Goal: Task Accomplishment & Management: Manage account settings

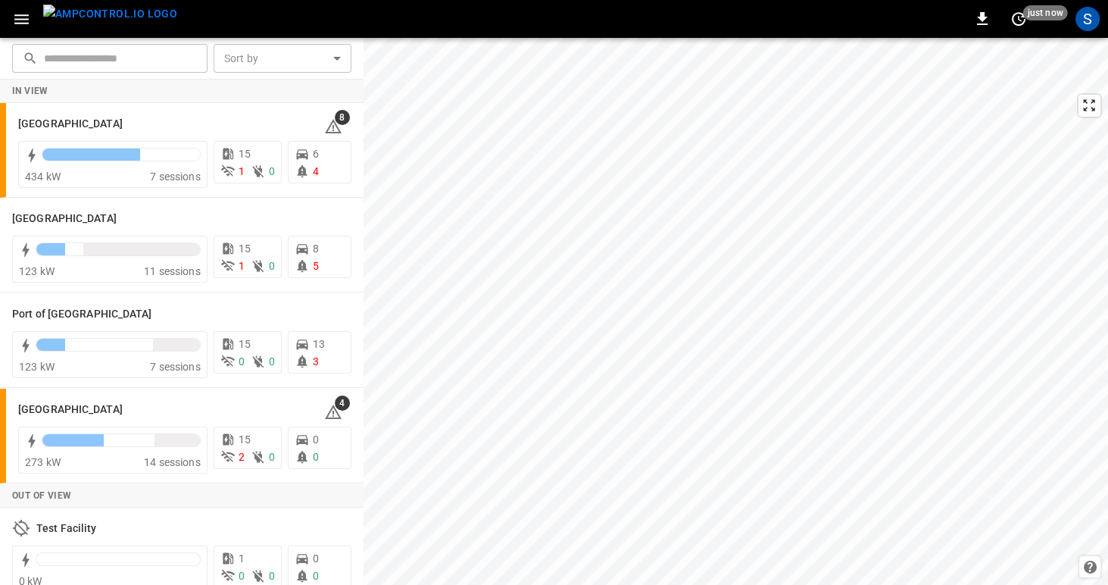
click at [22, 17] on icon "button" at bounding box center [21, 19] width 19 height 19
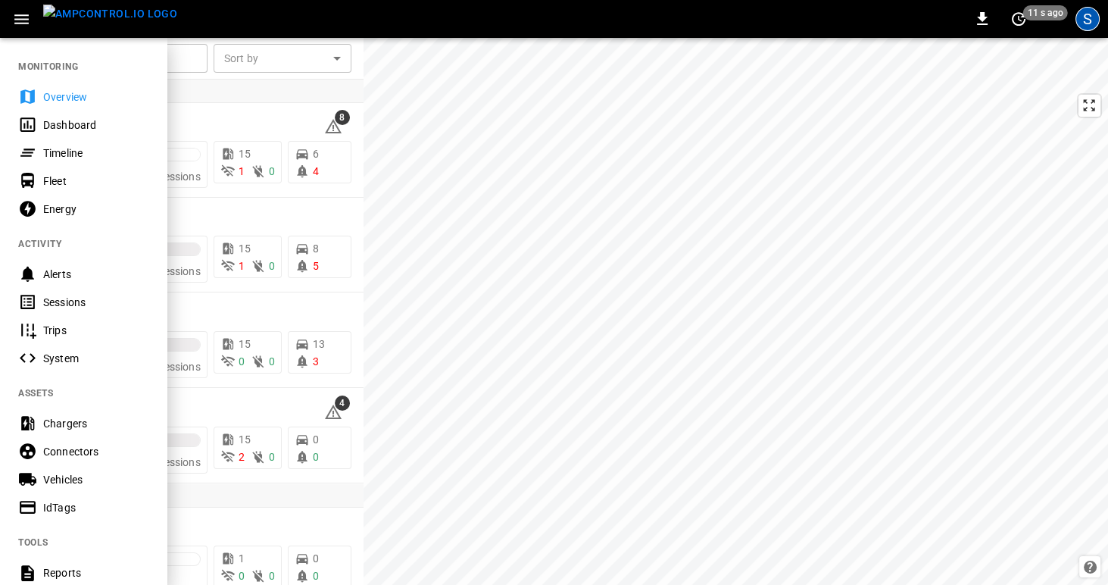
click at [1085, 20] on div "S" at bounding box center [1088, 19] width 24 height 24
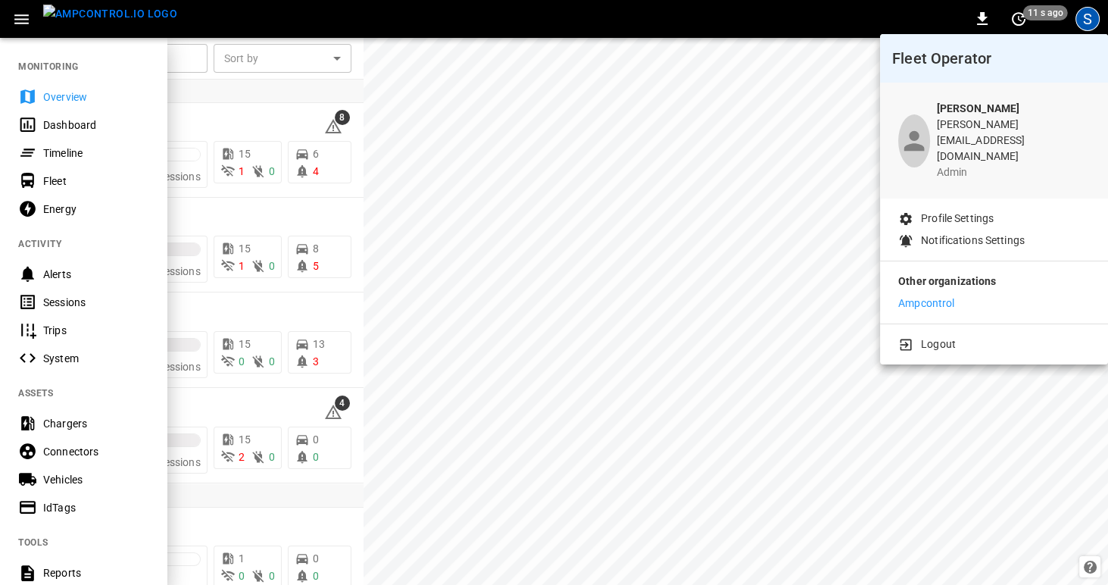
click at [1085, 20] on div at bounding box center [554, 292] width 1108 height 585
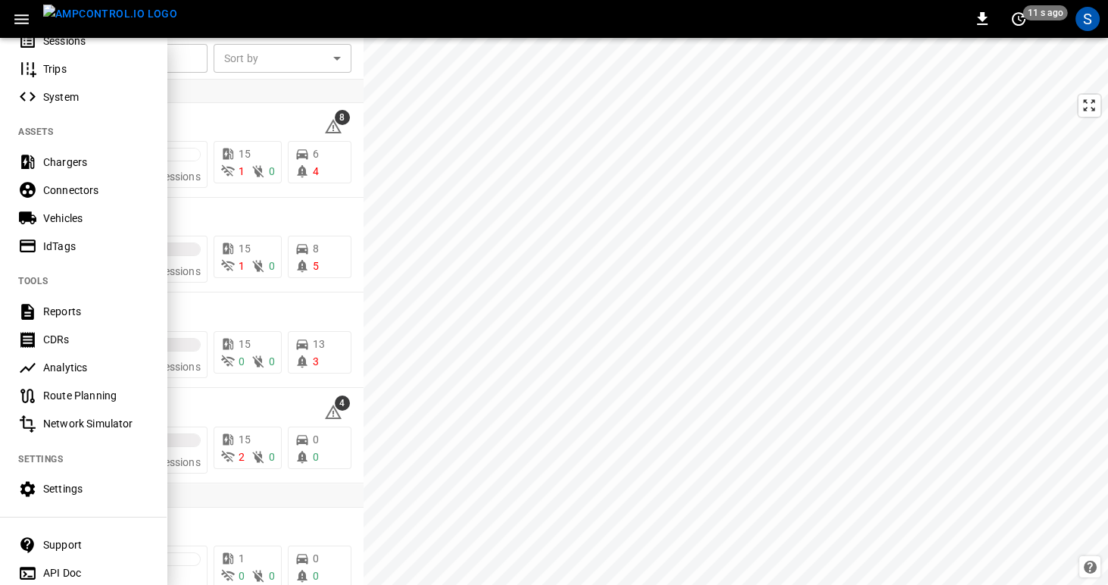
scroll to position [314, 0]
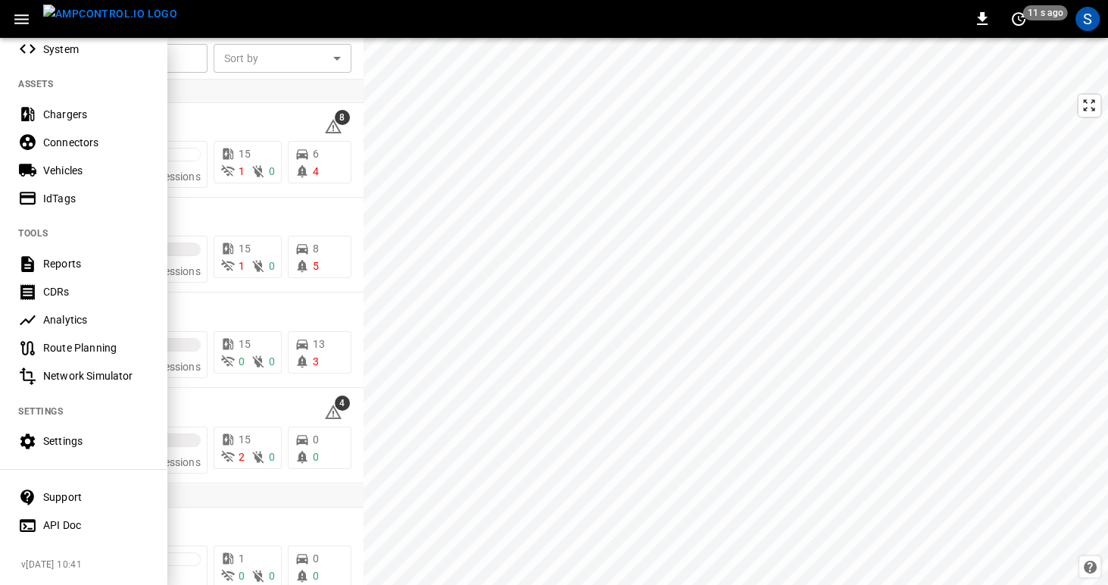
click at [55, 494] on div "Support" at bounding box center [95, 496] width 105 height 15
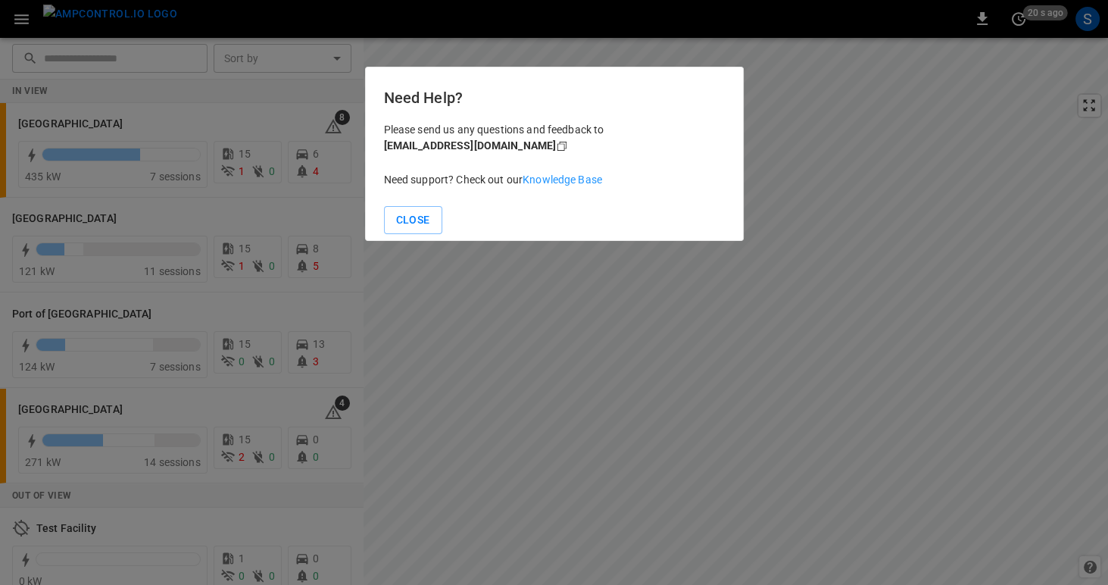
click at [566, 179] on link "Knowledge Base" at bounding box center [563, 179] width 80 height 12
click at [812, 80] on div at bounding box center [554, 292] width 1108 height 585
click at [557, 180] on link "Knowledge Base" at bounding box center [563, 179] width 80 height 12
click at [393, 221] on button "Close" at bounding box center [413, 220] width 58 height 28
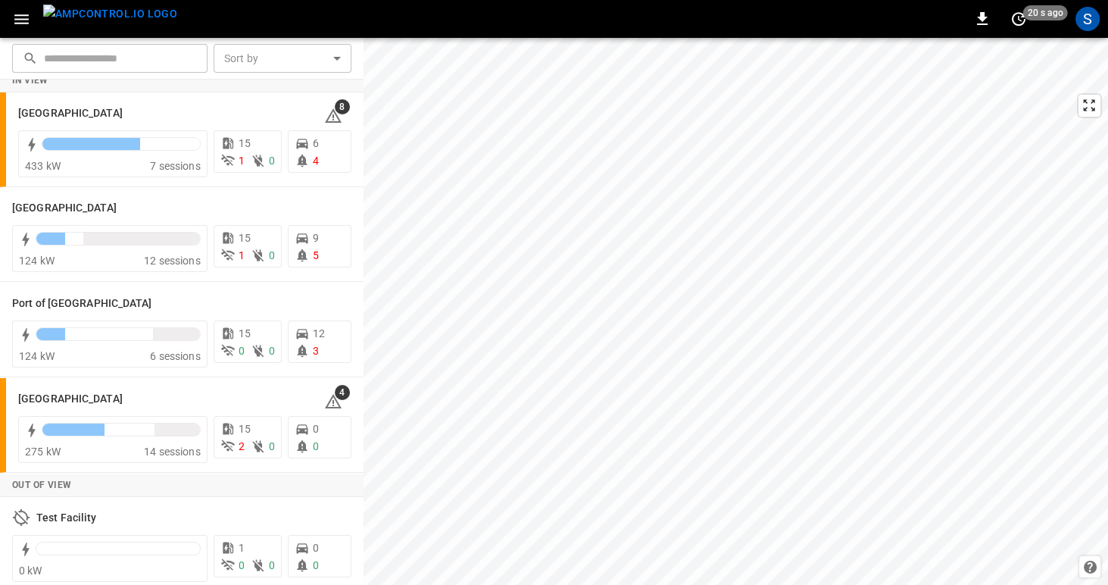
scroll to position [17, 0]
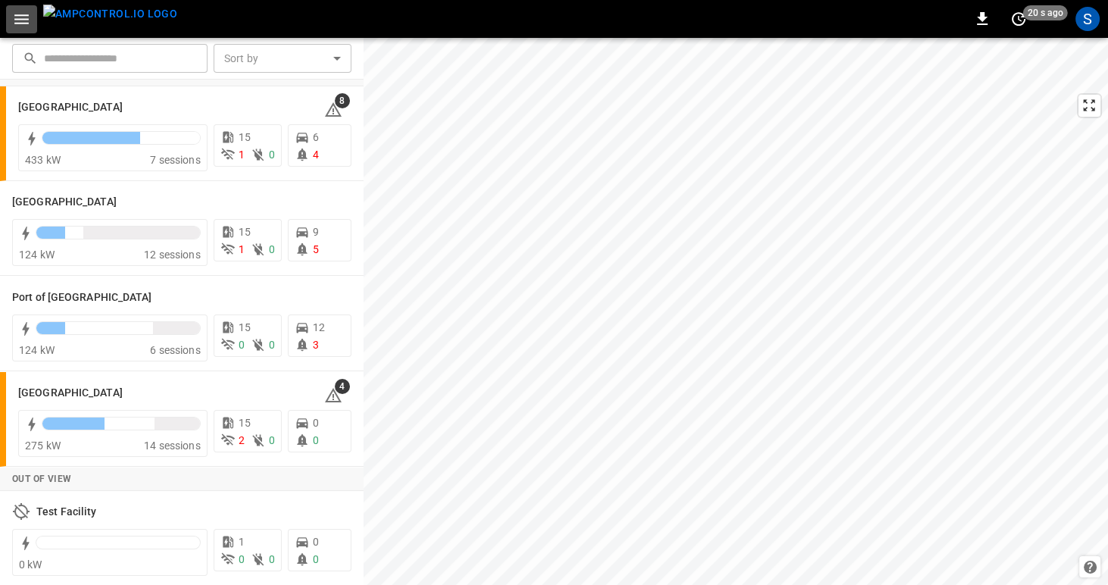
click at [20, 17] on icon "button" at bounding box center [21, 19] width 19 height 19
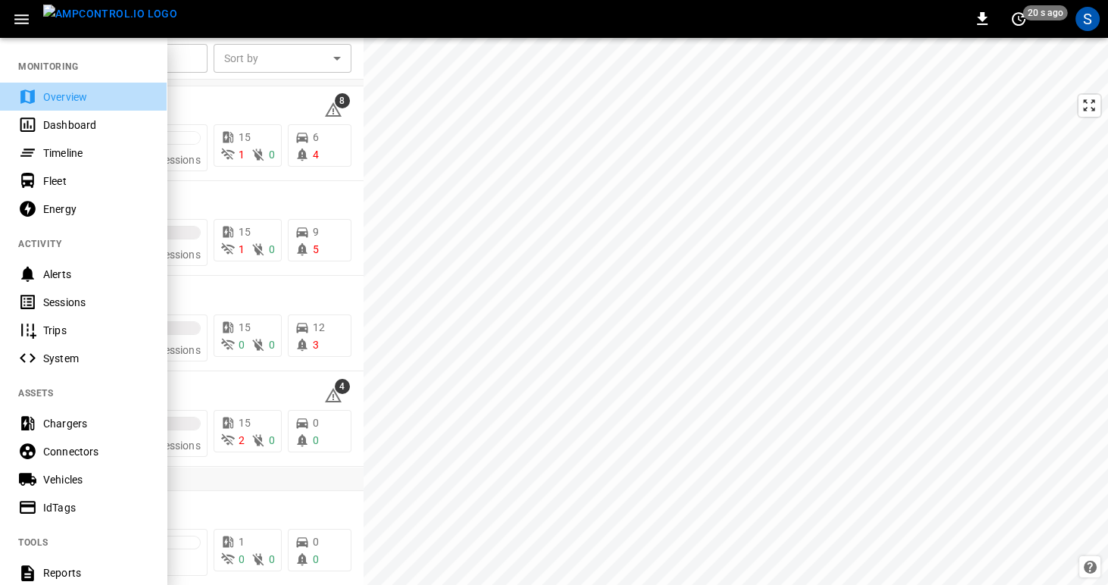
click at [38, 94] on div "Overview" at bounding box center [83, 97] width 167 height 28
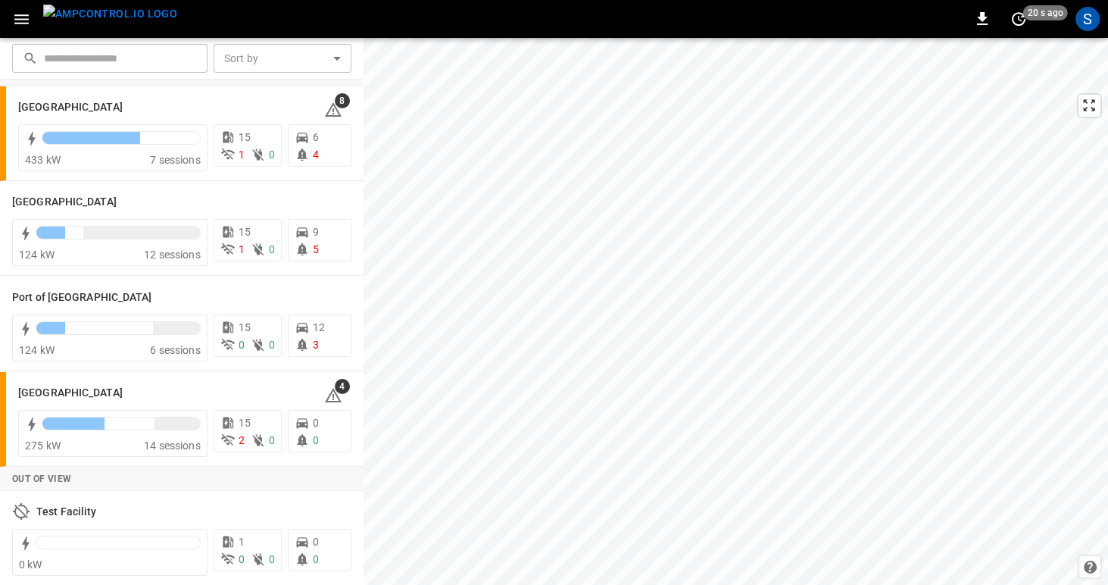
click at [17, 17] on icon "button" at bounding box center [21, 19] width 19 height 19
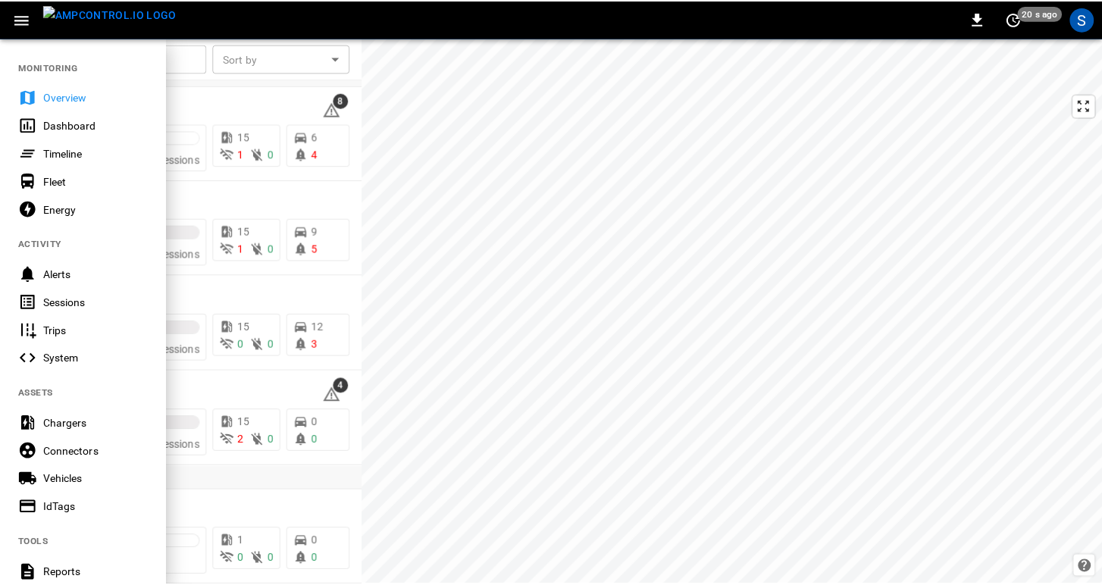
scroll to position [314, 0]
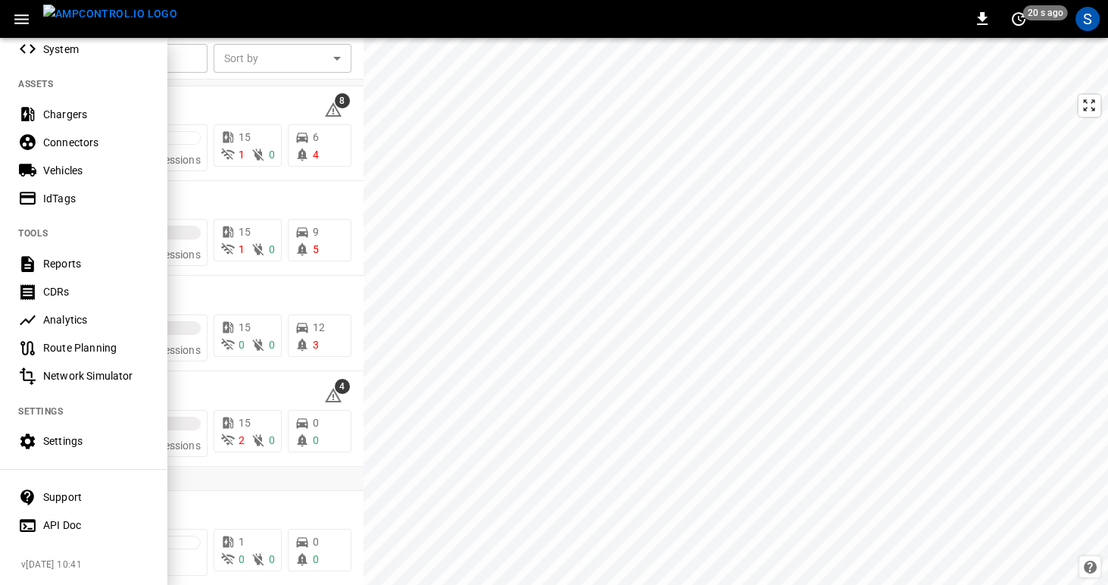
click at [57, 438] on div "Settings" at bounding box center [95, 440] width 105 height 15
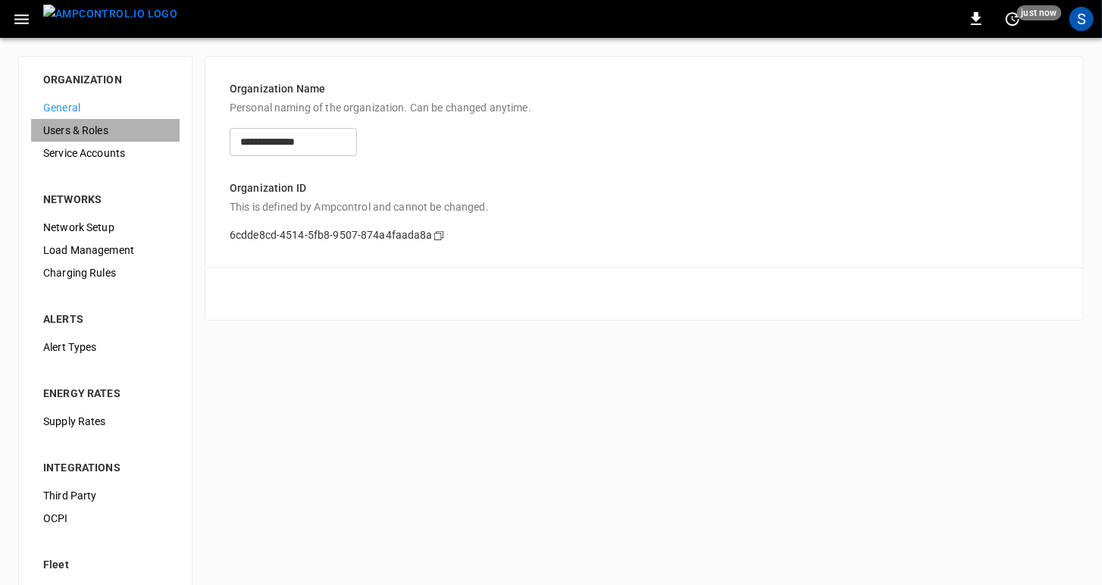
click at [60, 130] on span "Users & Roles" at bounding box center [105, 131] width 124 height 16
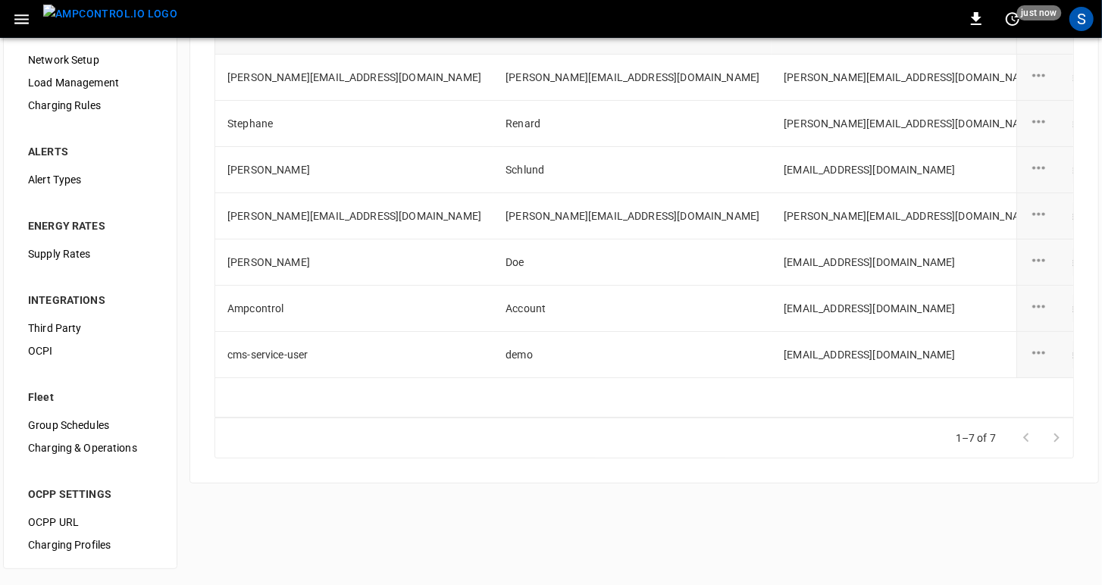
scroll to position [168, 0]
click at [60, 519] on span "OCPP URL" at bounding box center [90, 522] width 124 height 16
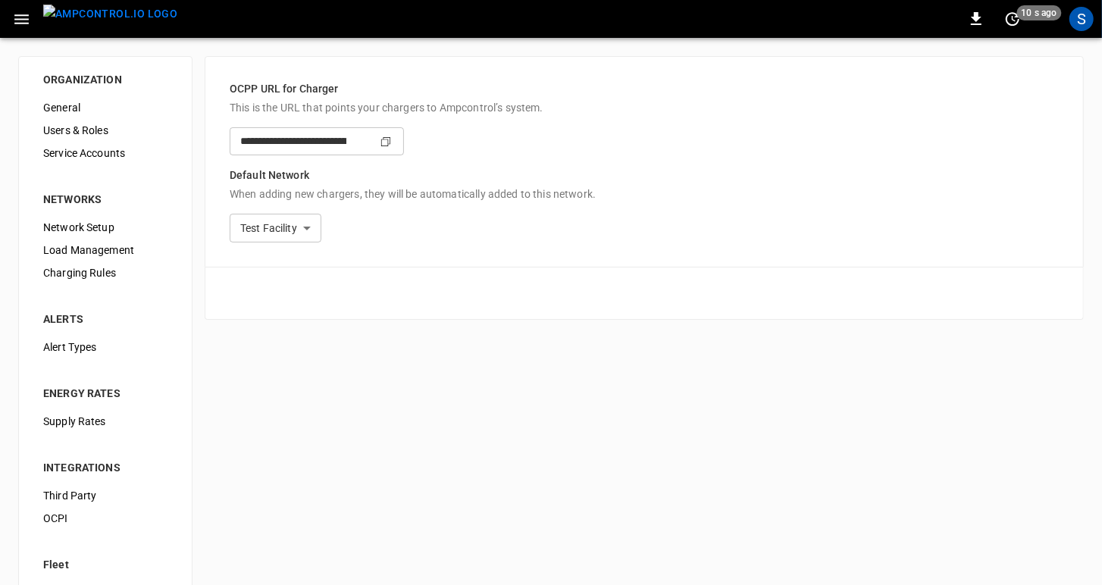
type input "**********"
click at [361, 230] on body "**********" at bounding box center [554, 377] width 1108 height 755
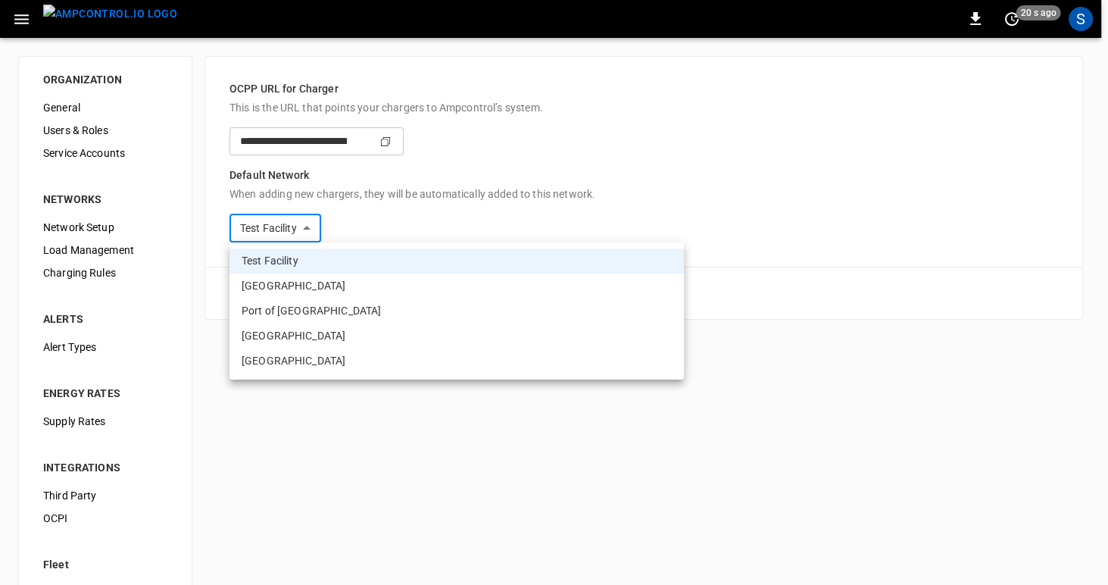
click at [361, 230] on div at bounding box center [554, 292] width 1108 height 585
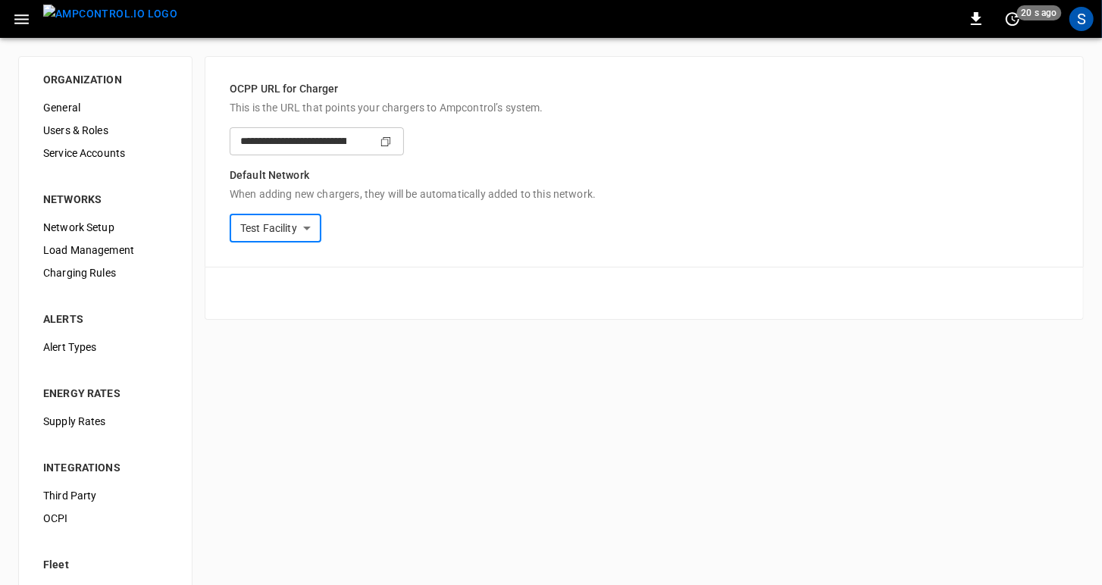
click at [59, 227] on span "Network Setup" at bounding box center [105, 228] width 124 height 16
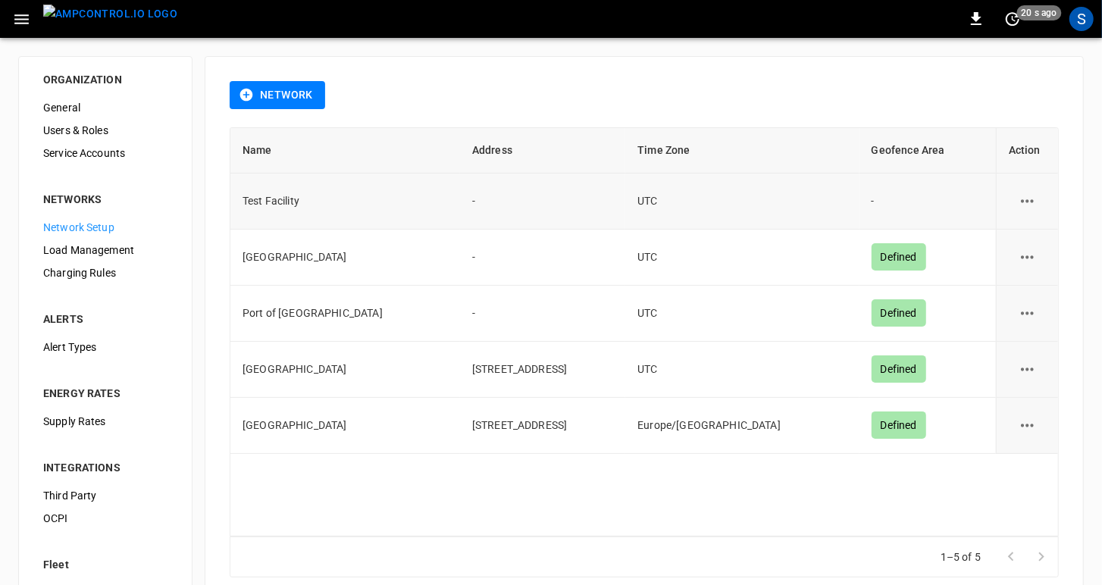
click at [297, 200] on td "Test Facility" at bounding box center [345, 201] width 230 height 56
click at [281, 99] on button "Network" at bounding box center [277, 95] width 95 height 28
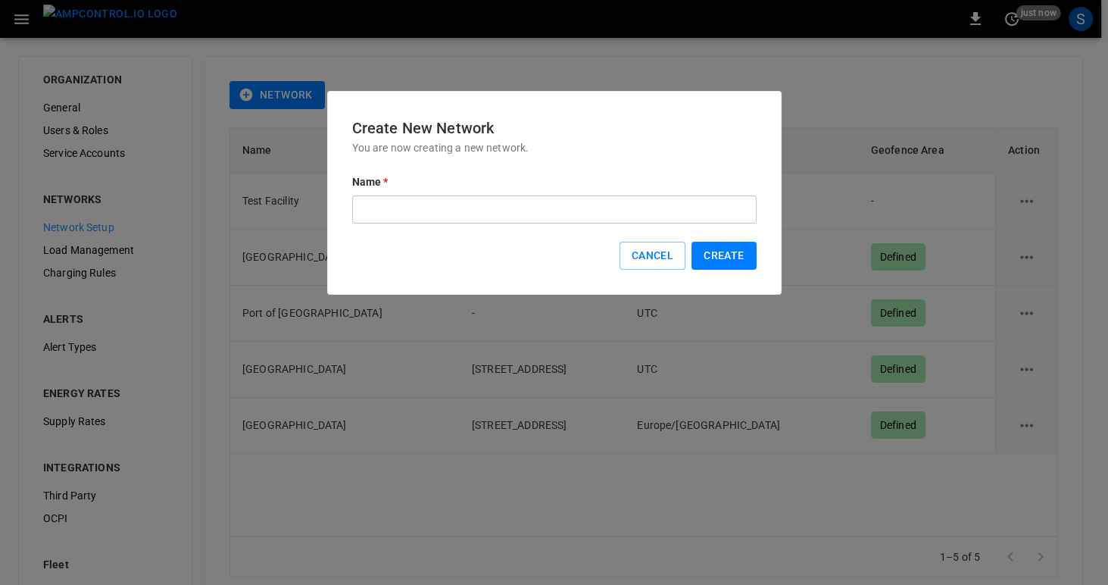
click at [376, 205] on input "text" at bounding box center [554, 209] width 405 height 28
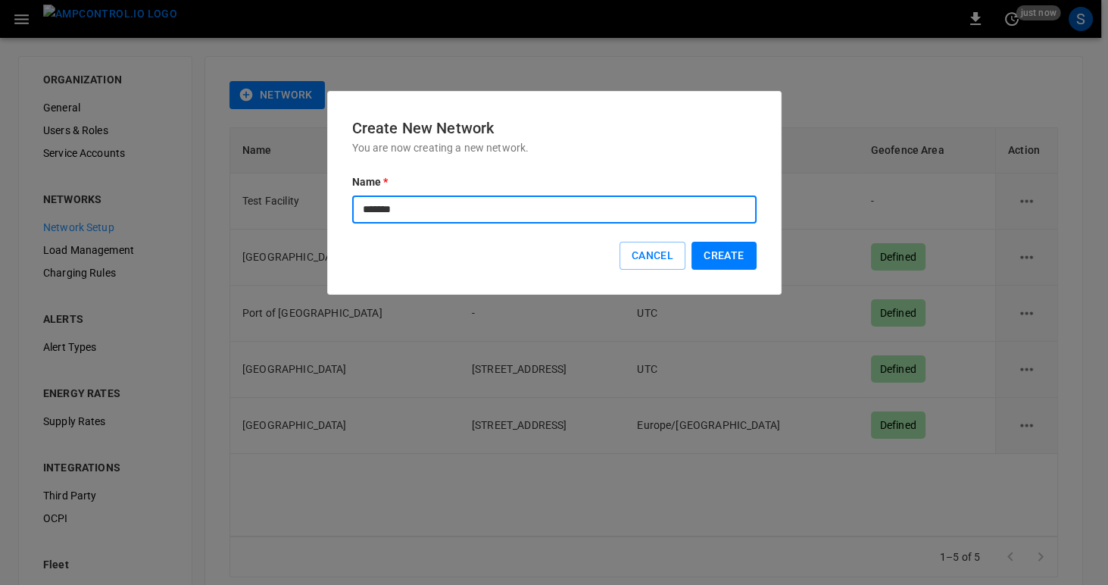
type input "*******"
click at [711, 256] on button "Create" at bounding box center [724, 256] width 64 height 28
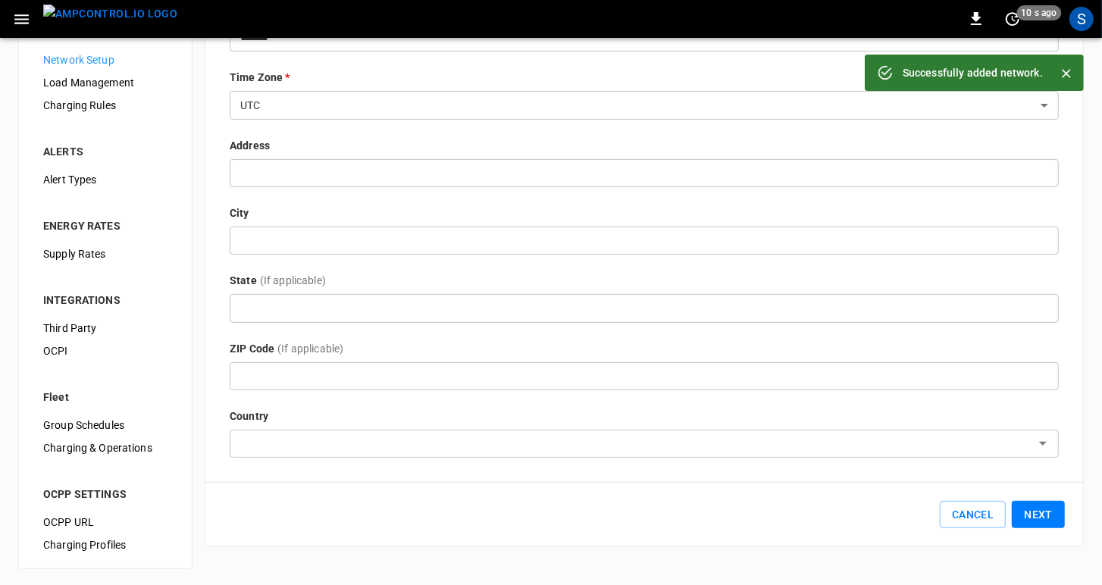
scroll to position [168, 0]
click at [382, 426] on div "Country ​" at bounding box center [644, 432] width 829 height 49
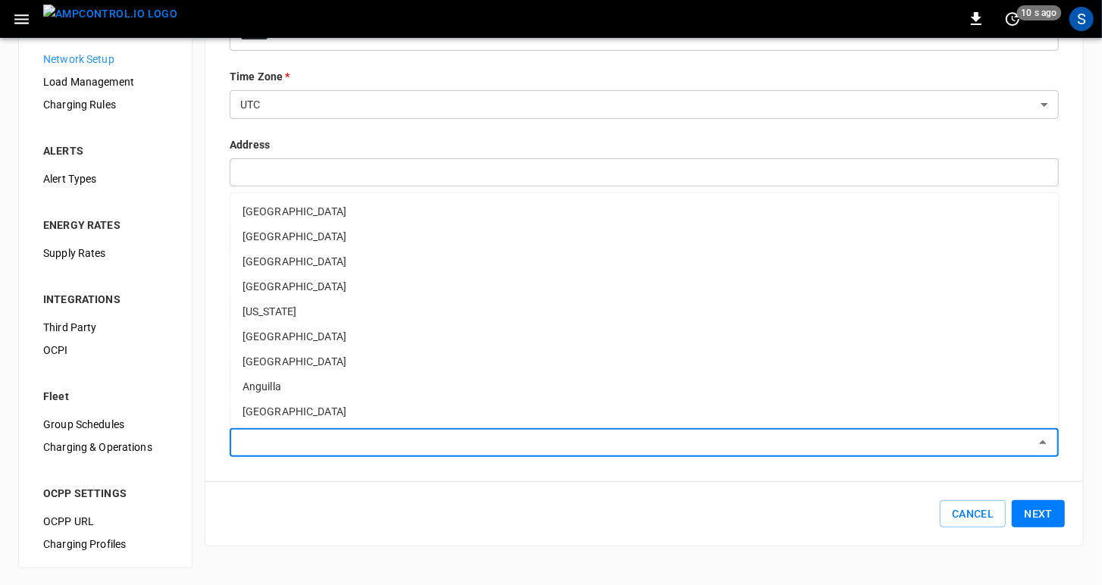
click at [382, 433] on input "text" at bounding box center [631, 442] width 795 height 19
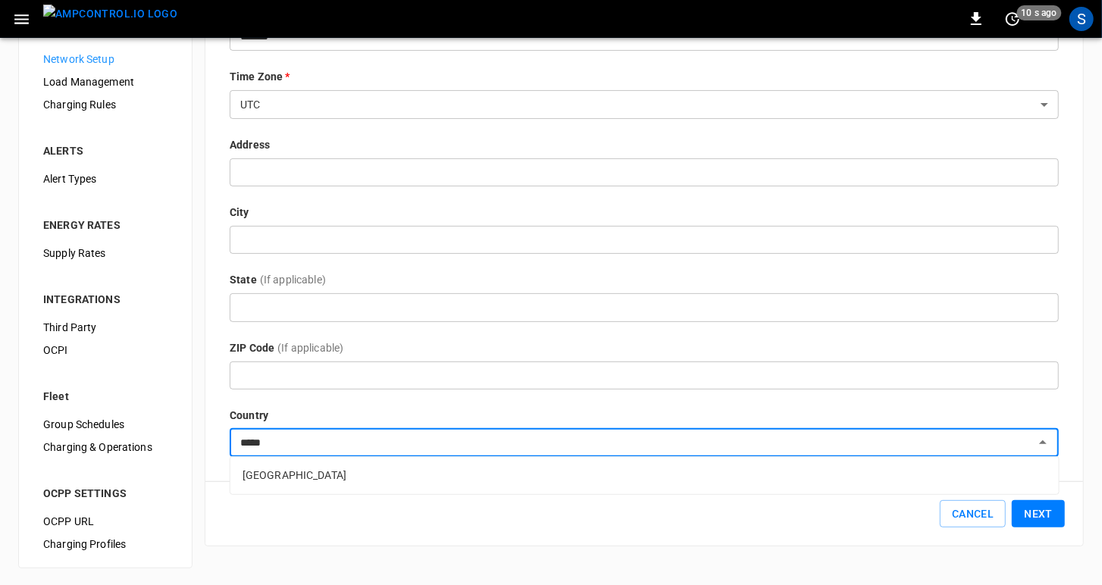
click at [290, 470] on li "[GEOGRAPHIC_DATA]" at bounding box center [644, 475] width 828 height 25
type input "*****"
click at [1038, 503] on button "Next" at bounding box center [1037, 514] width 53 height 28
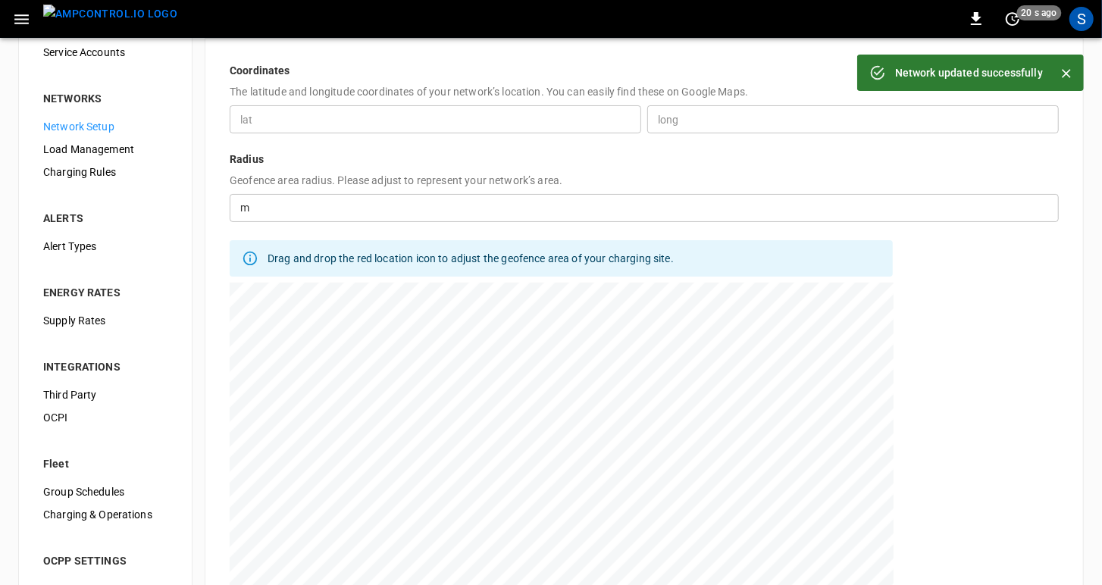
scroll to position [245, 0]
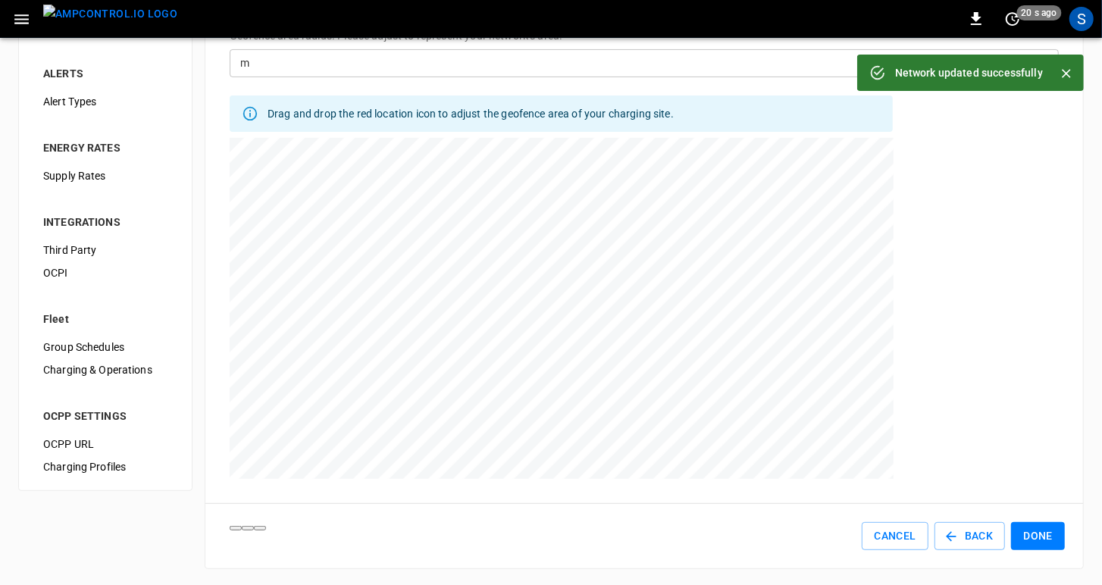
click at [1028, 536] on button "Done" at bounding box center [1038, 536] width 54 height 28
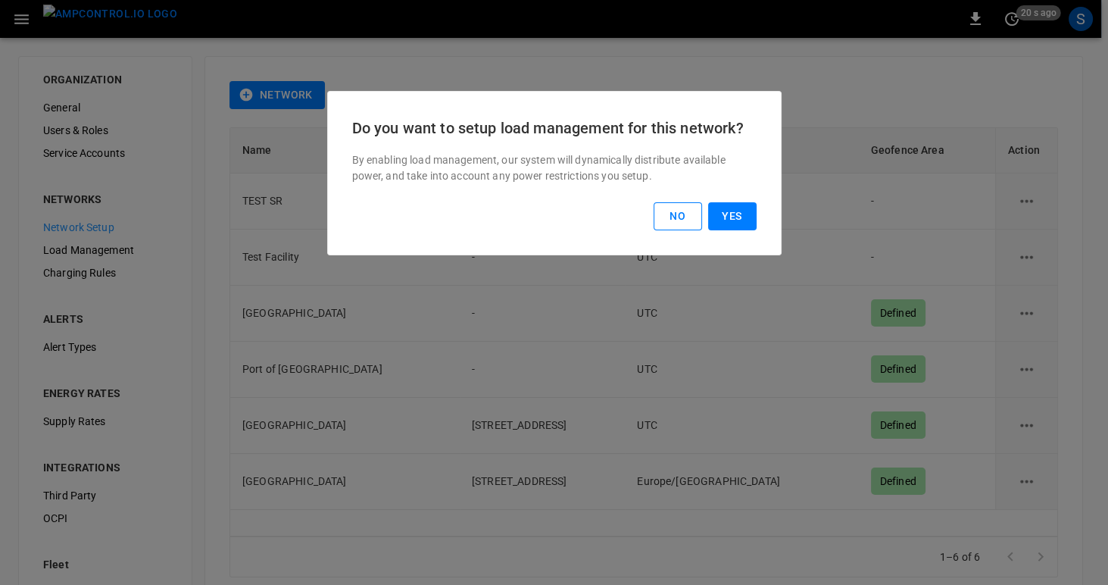
click at [682, 215] on button "No" at bounding box center [678, 216] width 48 height 28
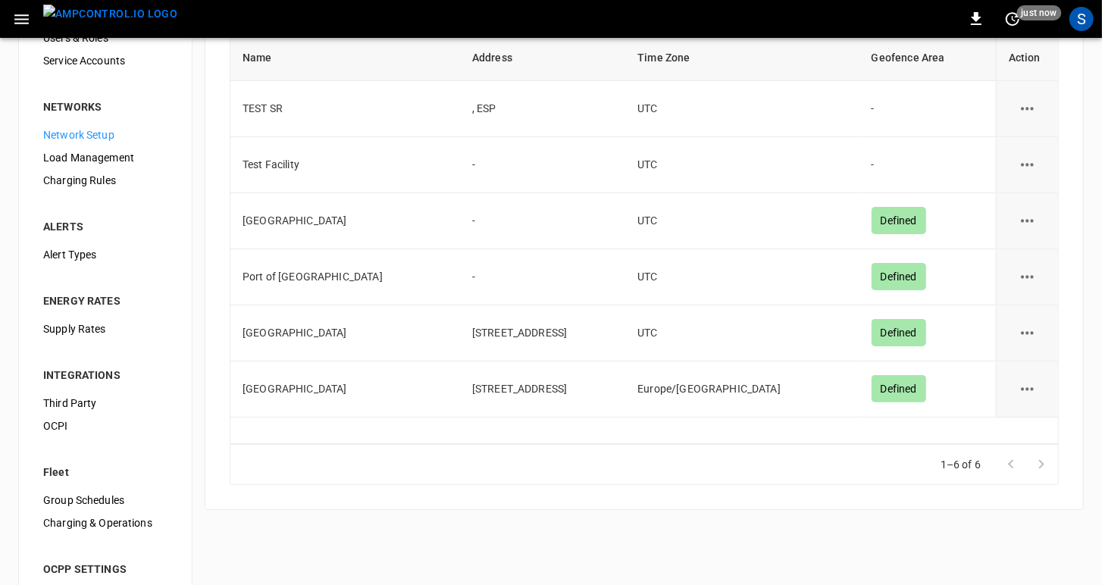
scroll to position [168, 0]
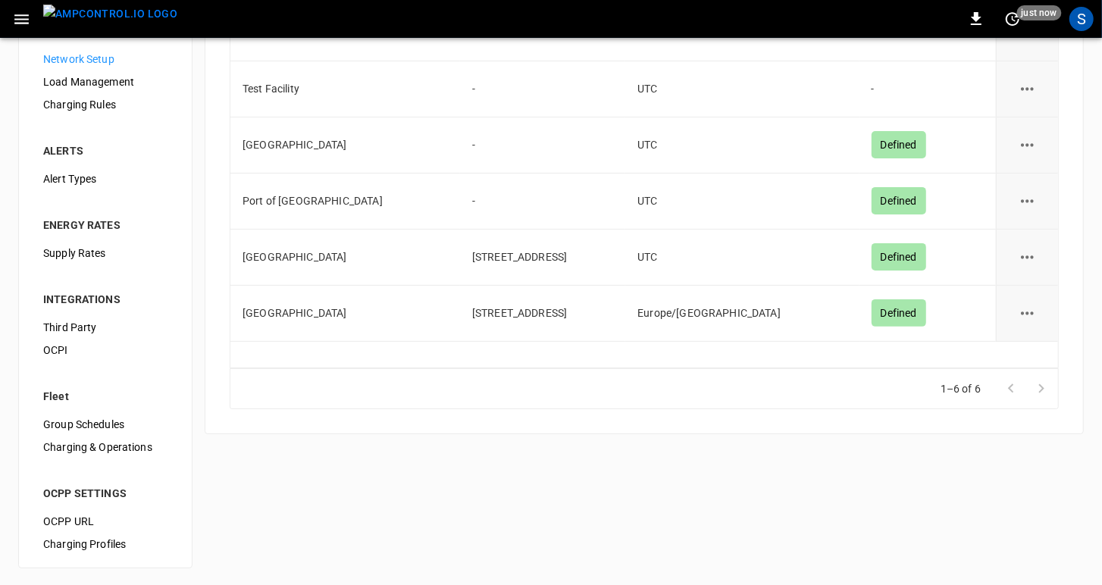
click at [71, 521] on span "OCPP URL" at bounding box center [105, 522] width 124 height 16
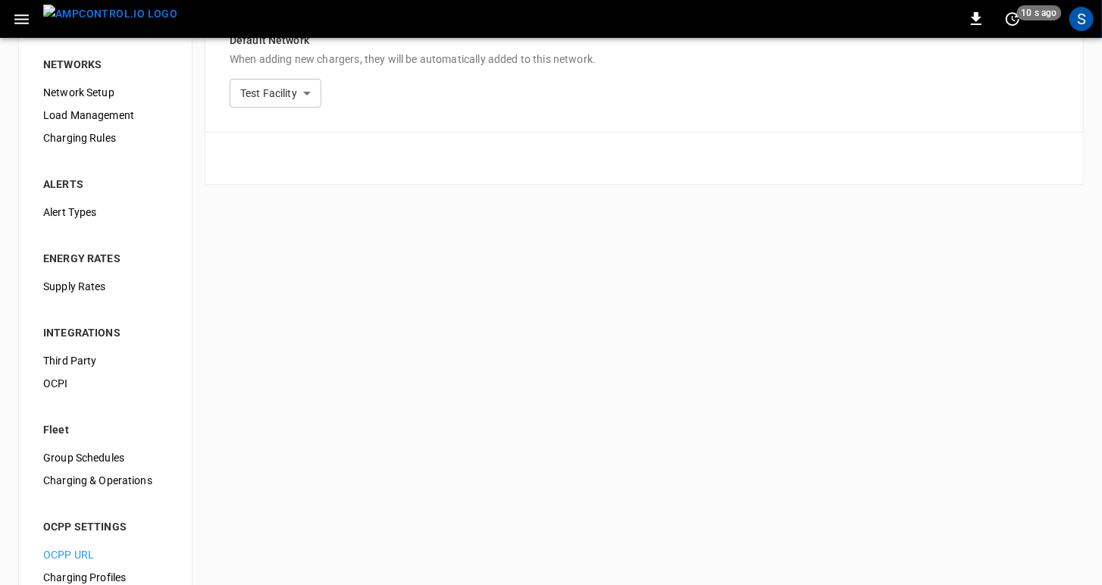
scroll to position [168, 0]
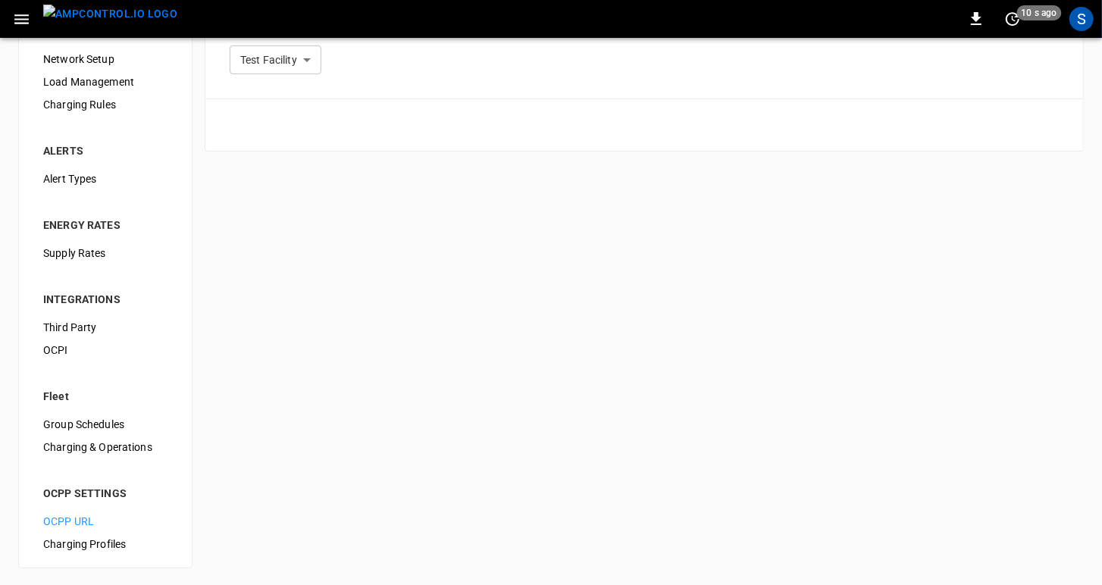
click at [79, 520] on span "OCPP URL" at bounding box center [105, 522] width 124 height 16
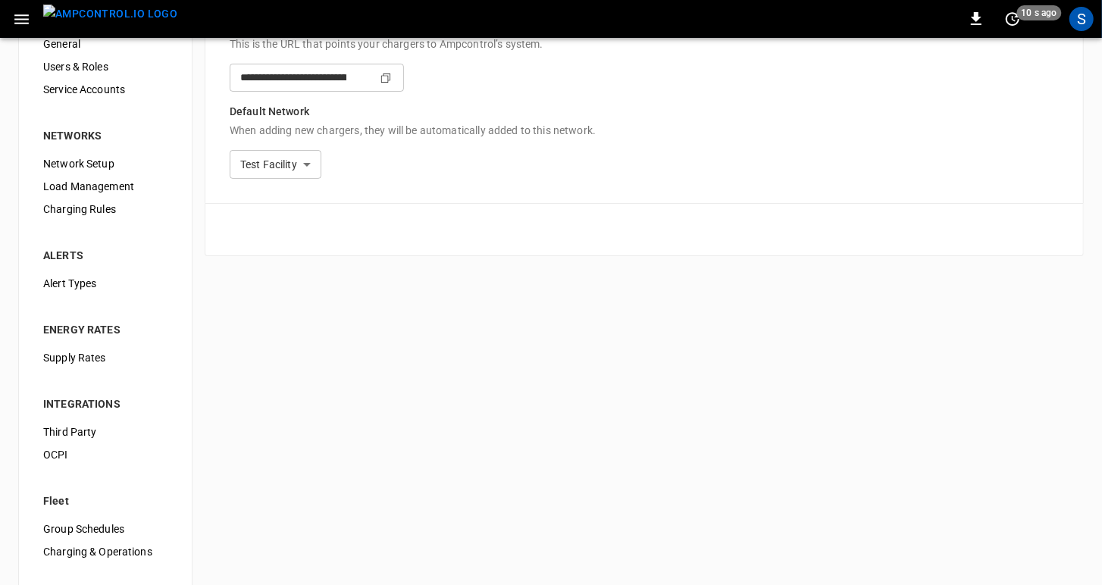
scroll to position [0, 0]
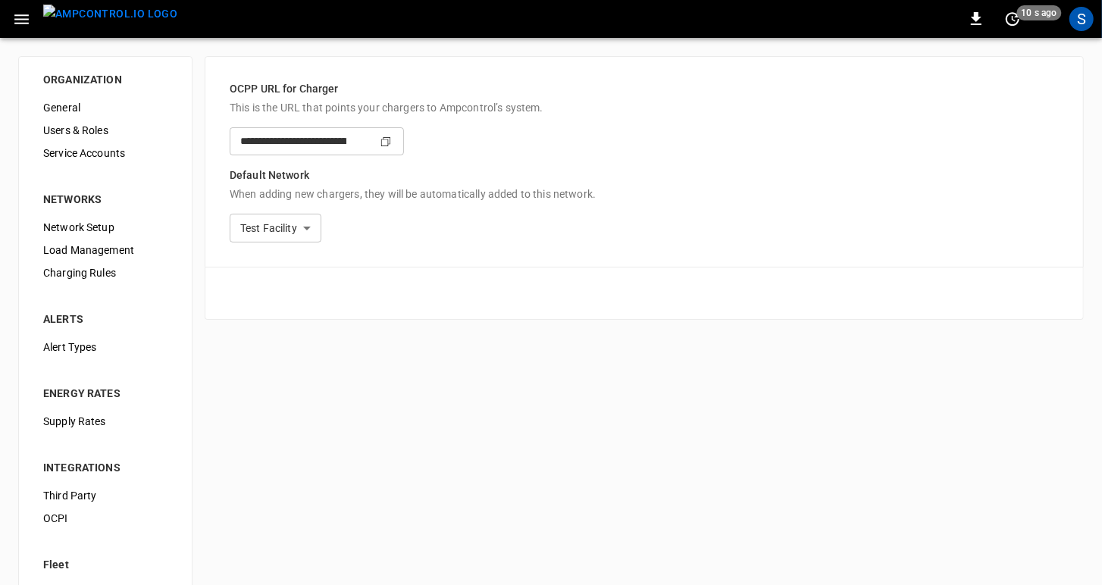
click at [336, 227] on body "**********" at bounding box center [551, 377] width 1102 height 755
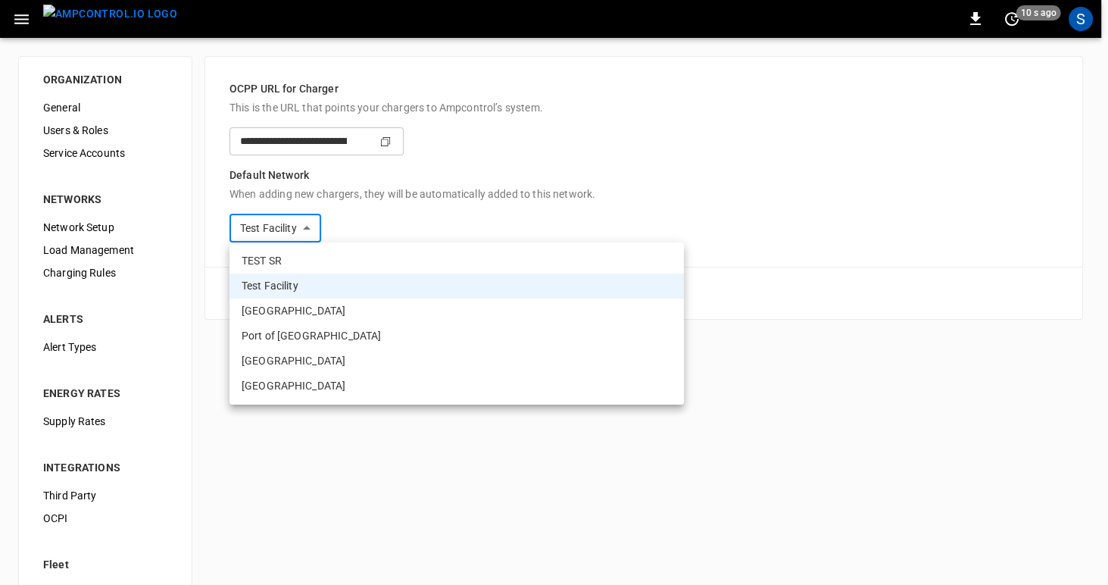
click at [342, 258] on li "TEST SR" at bounding box center [457, 260] width 455 height 25
type input "**********"
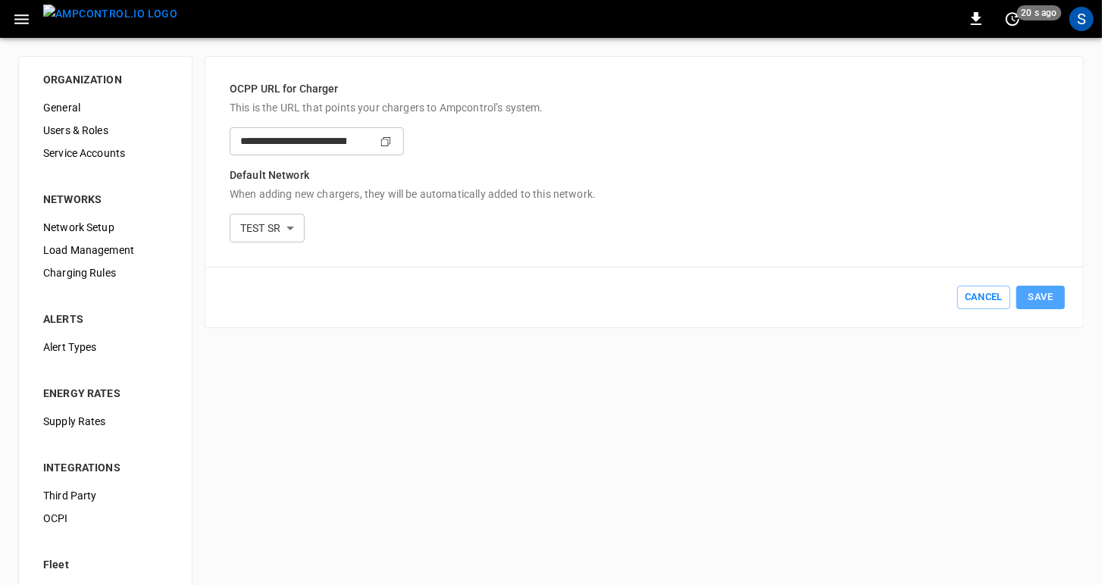
click at [1045, 299] on button "Save" at bounding box center [1040, 297] width 48 height 23
click at [1086, 18] on div "S" at bounding box center [1081, 19] width 24 height 24
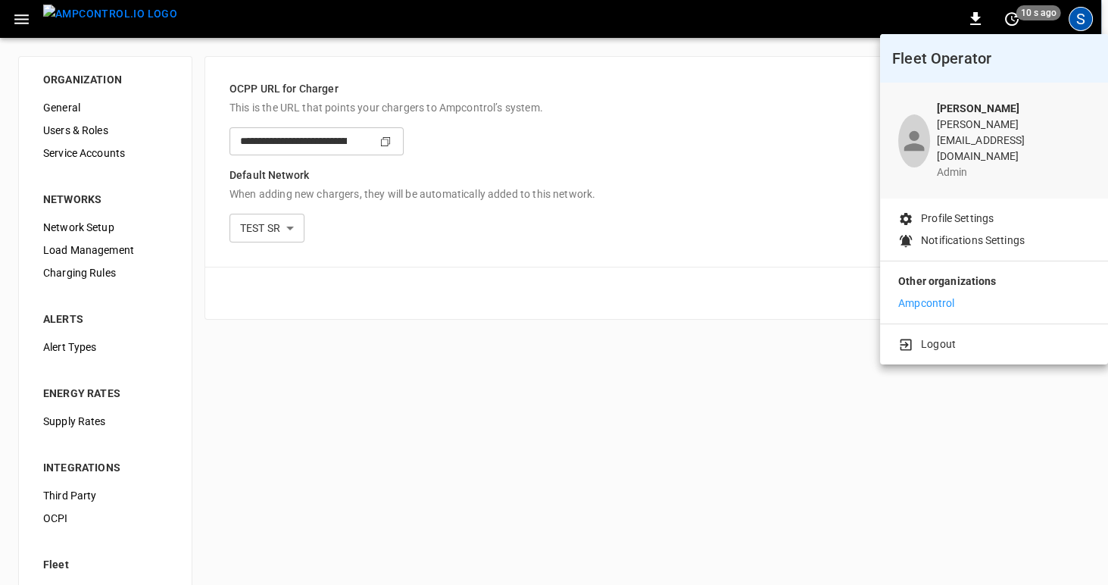
click at [1086, 18] on div at bounding box center [554, 292] width 1108 height 585
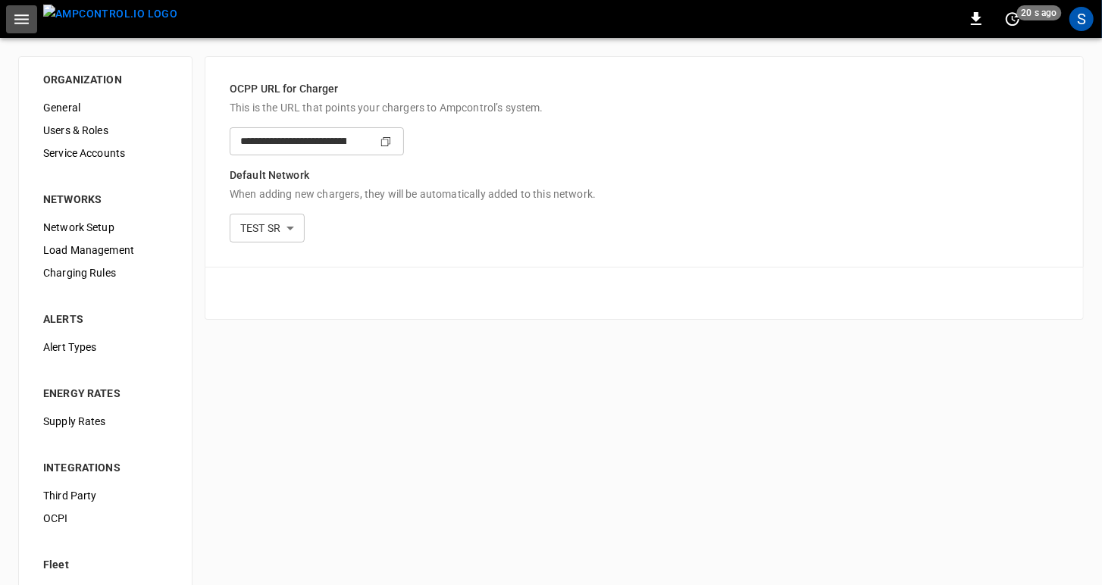
click at [20, 17] on icon "button" at bounding box center [21, 19] width 19 height 19
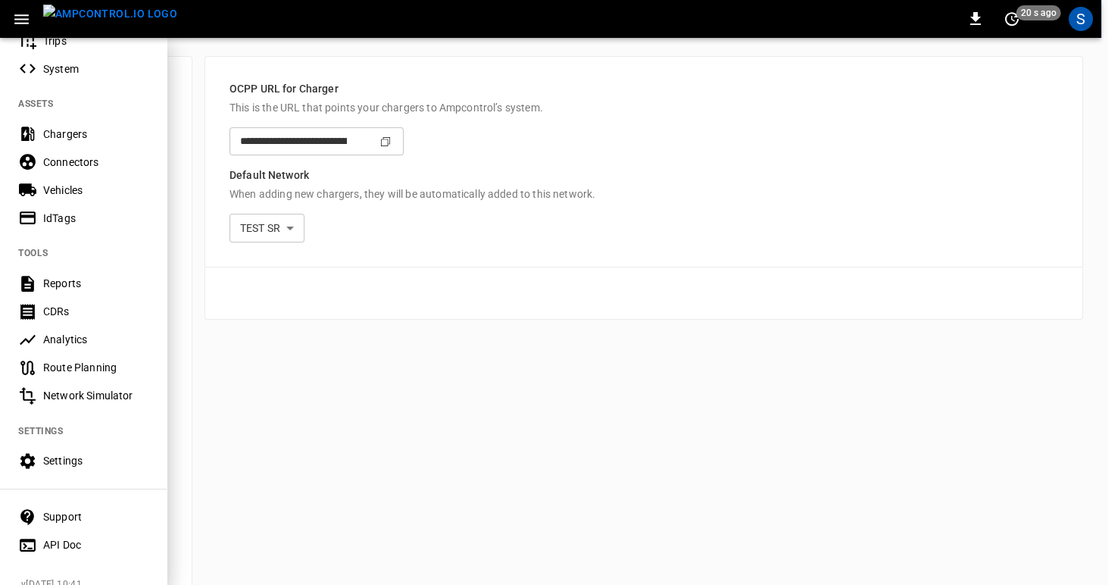
scroll to position [289, 0]
click at [47, 132] on div "Chargers" at bounding box center [95, 134] width 105 height 15
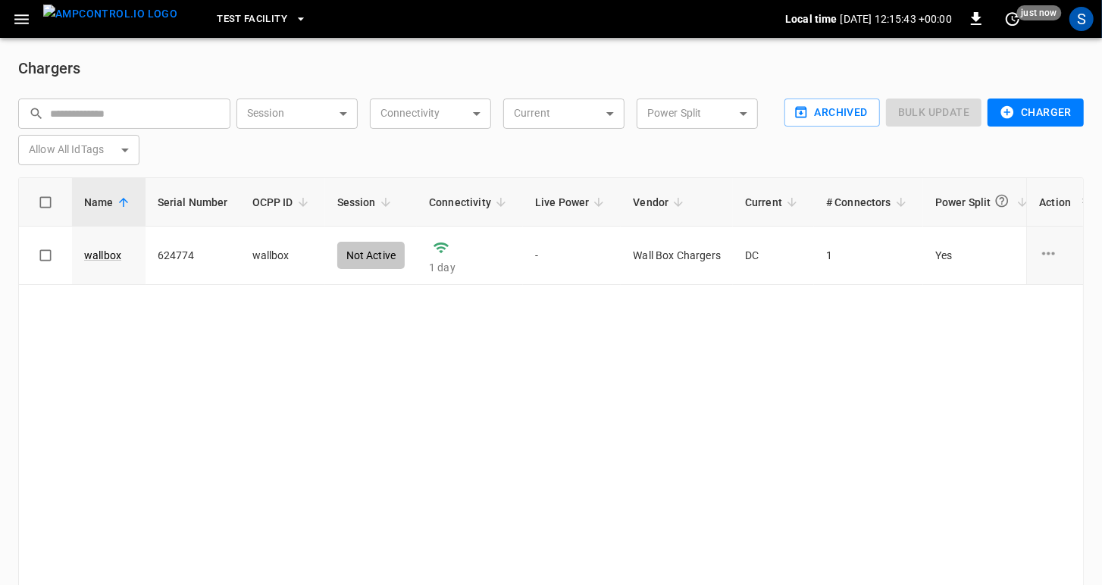
click at [1052, 111] on button "Charger" at bounding box center [1035, 112] width 96 height 28
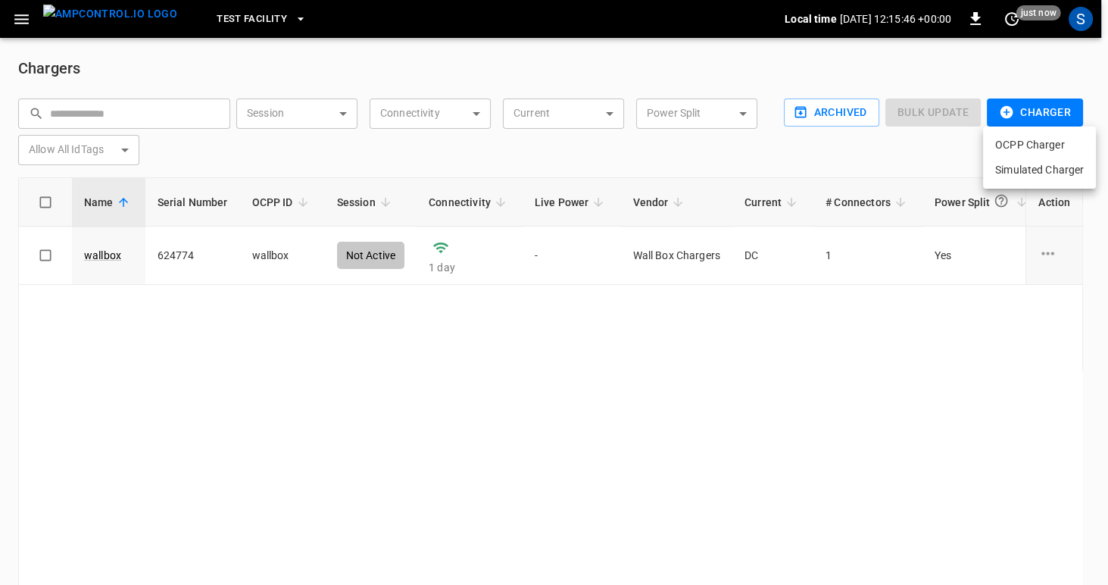
click at [1044, 140] on li "OCPP Charger" at bounding box center [1039, 145] width 113 height 25
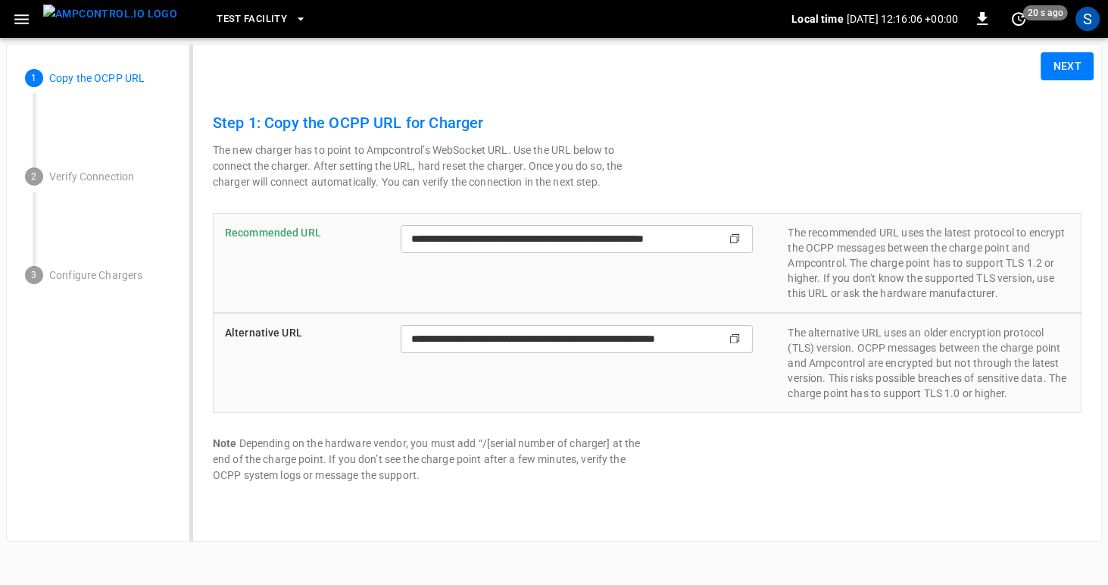
click at [1061, 68] on button "Next" at bounding box center [1067, 66] width 53 height 28
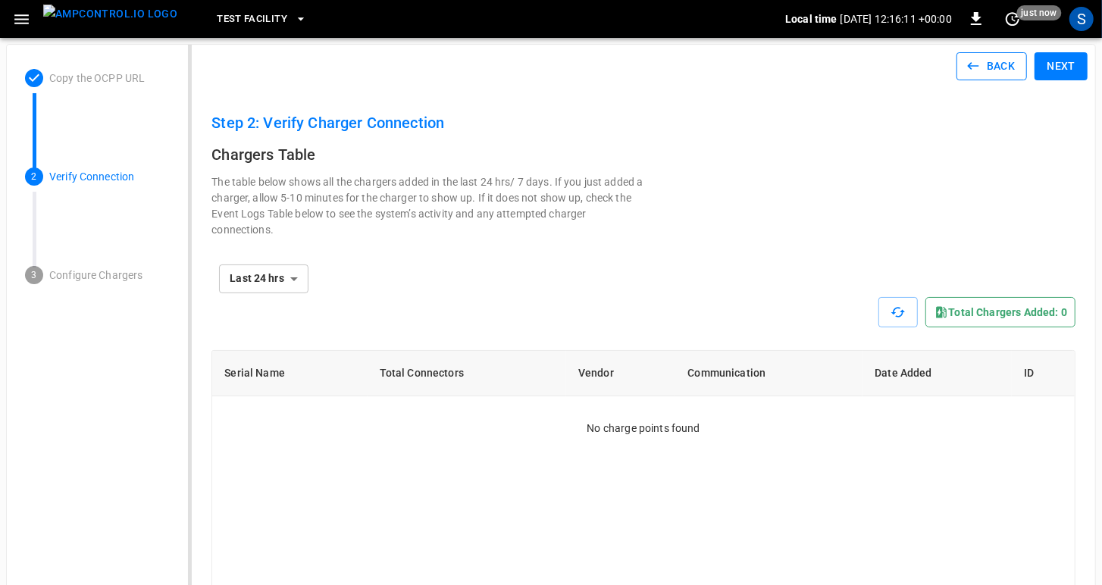
click at [974, 69] on icon "button" at bounding box center [972, 65] width 15 height 15
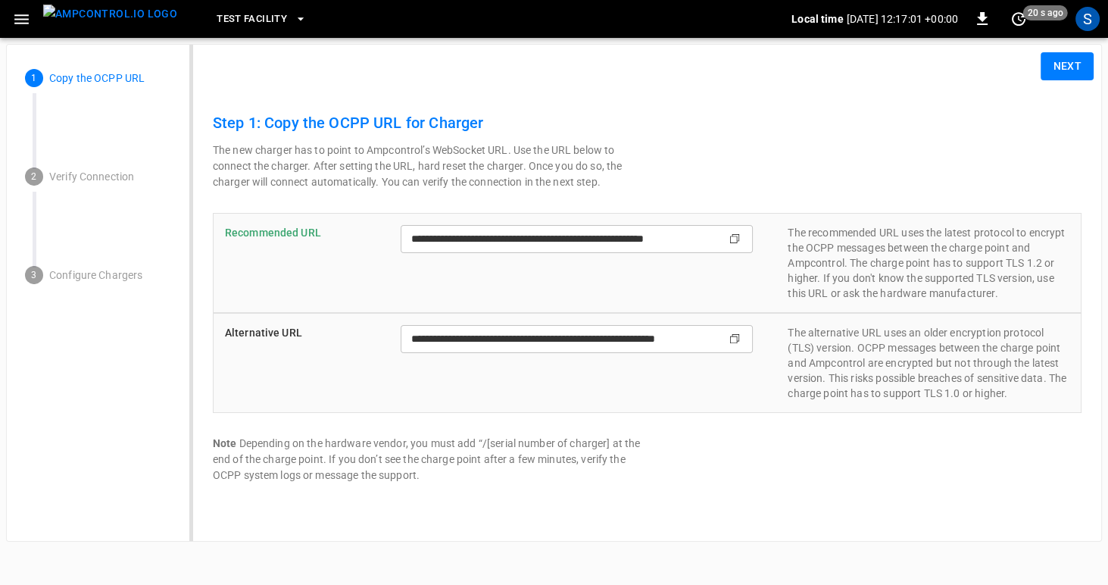
click at [1063, 66] on button "Next" at bounding box center [1067, 66] width 53 height 28
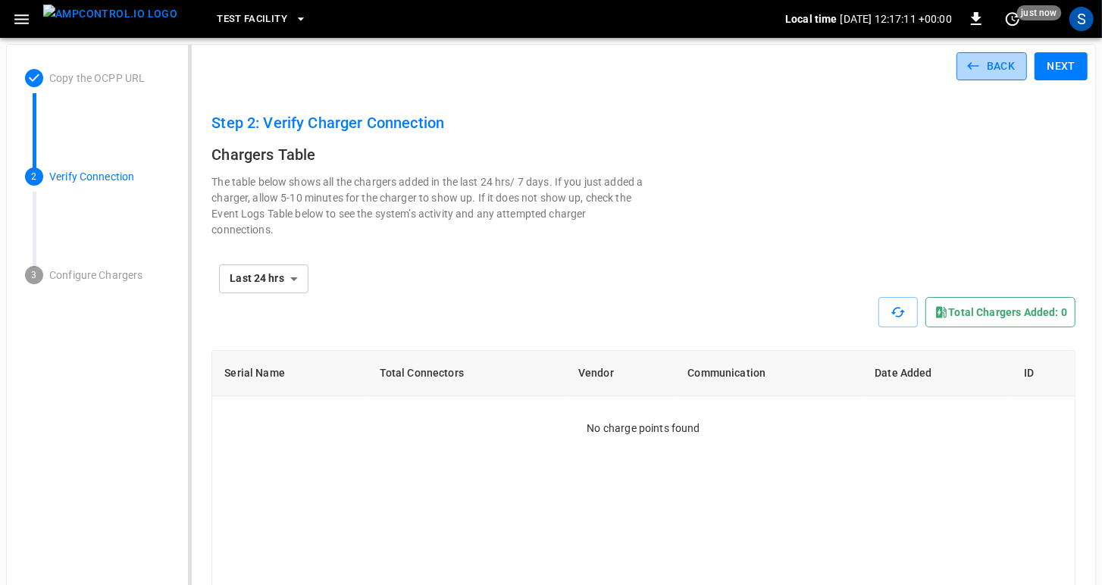
click at [980, 64] on icon "button" at bounding box center [972, 65] width 15 height 15
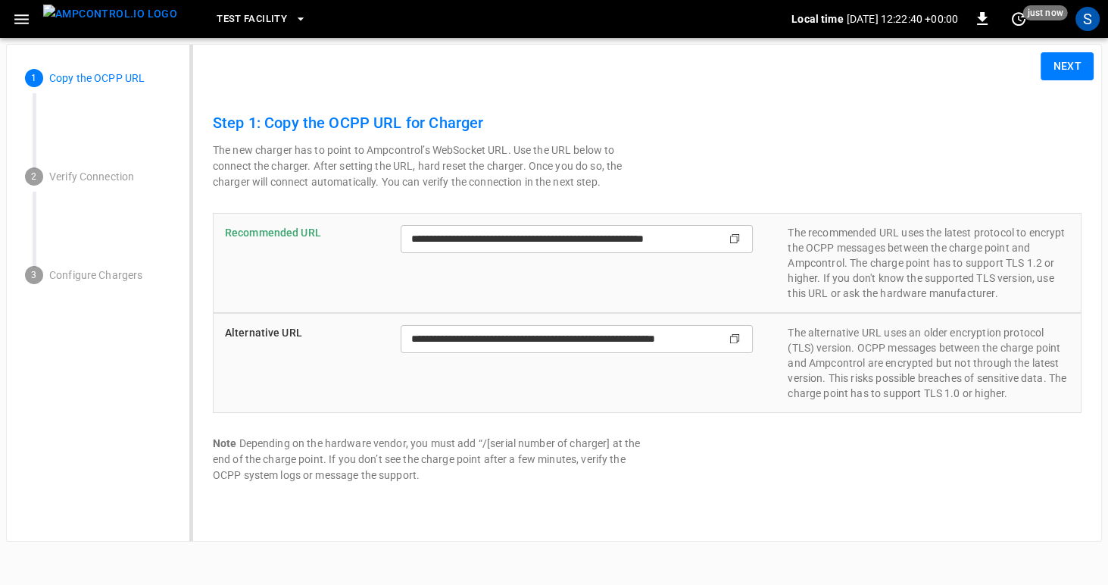
click at [217, 21] on span "Test Facility" at bounding box center [252, 19] width 70 height 17
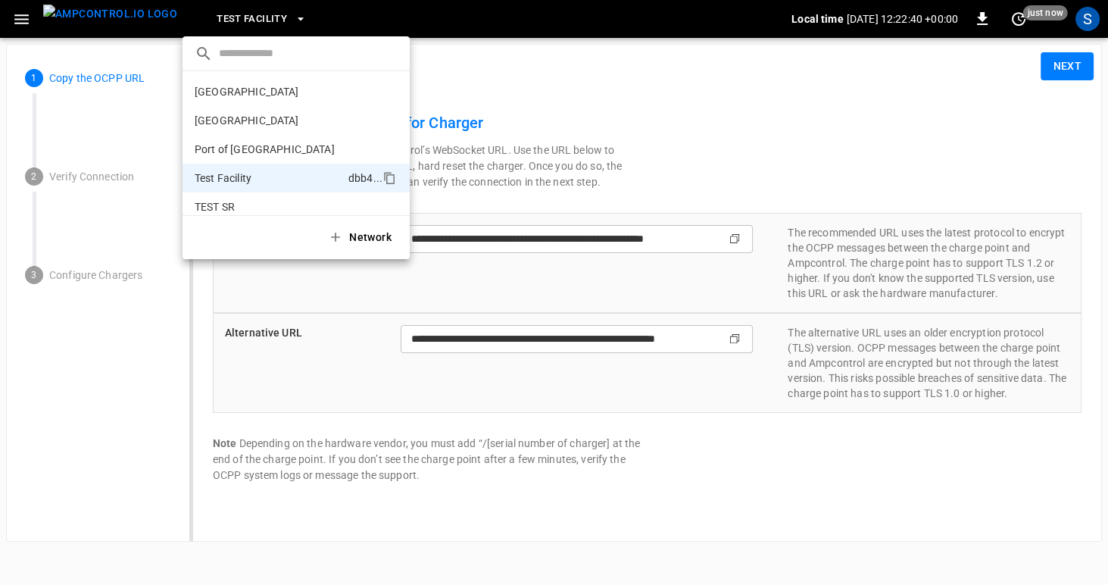
scroll to position [40, 0]
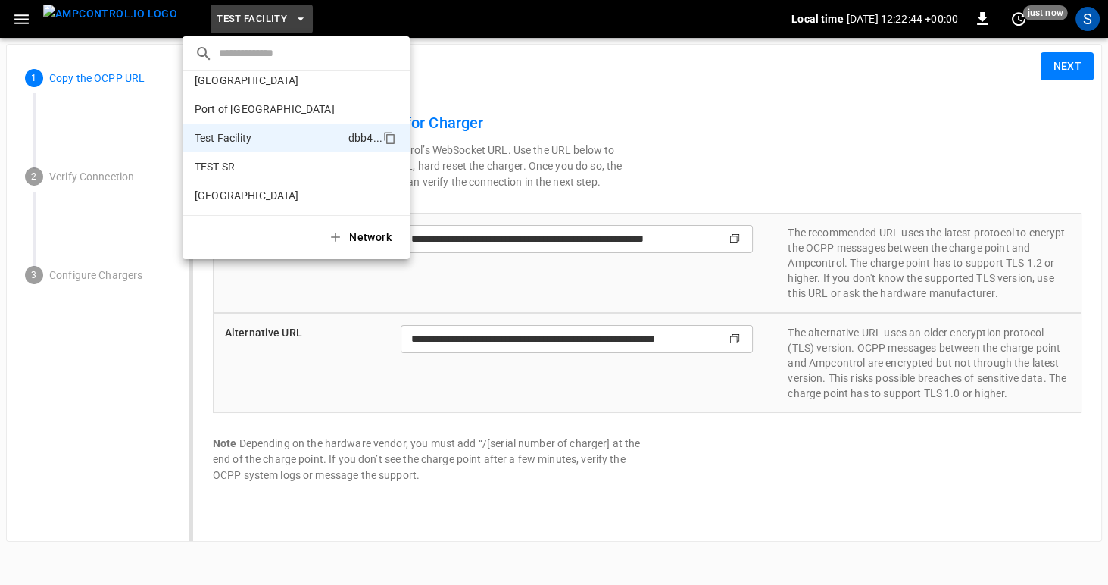
click at [634, 119] on div at bounding box center [554, 292] width 1108 height 585
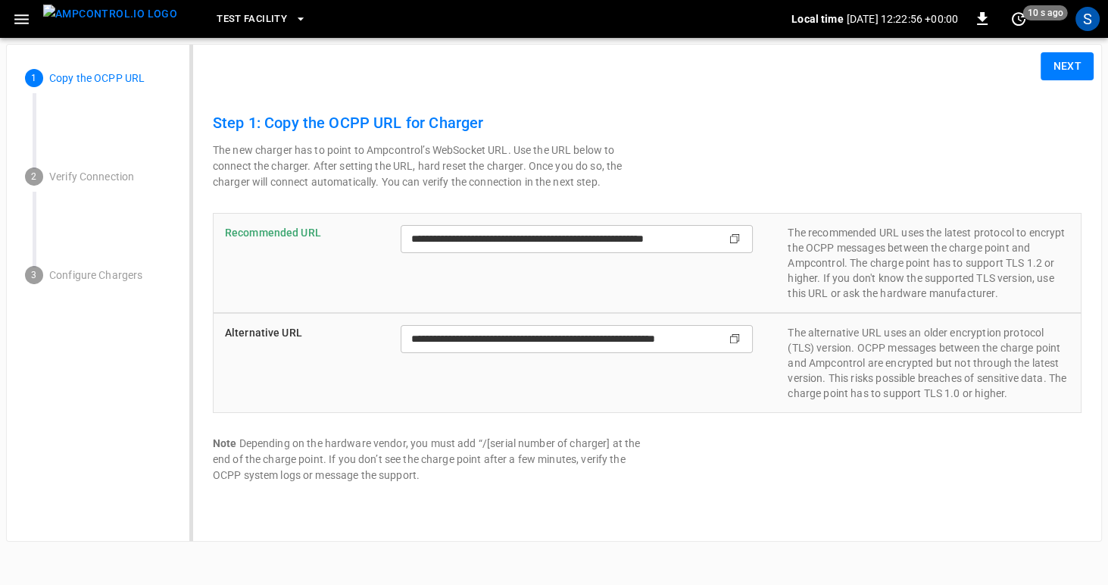
click at [18, 20] on icon "button" at bounding box center [21, 19] width 19 height 19
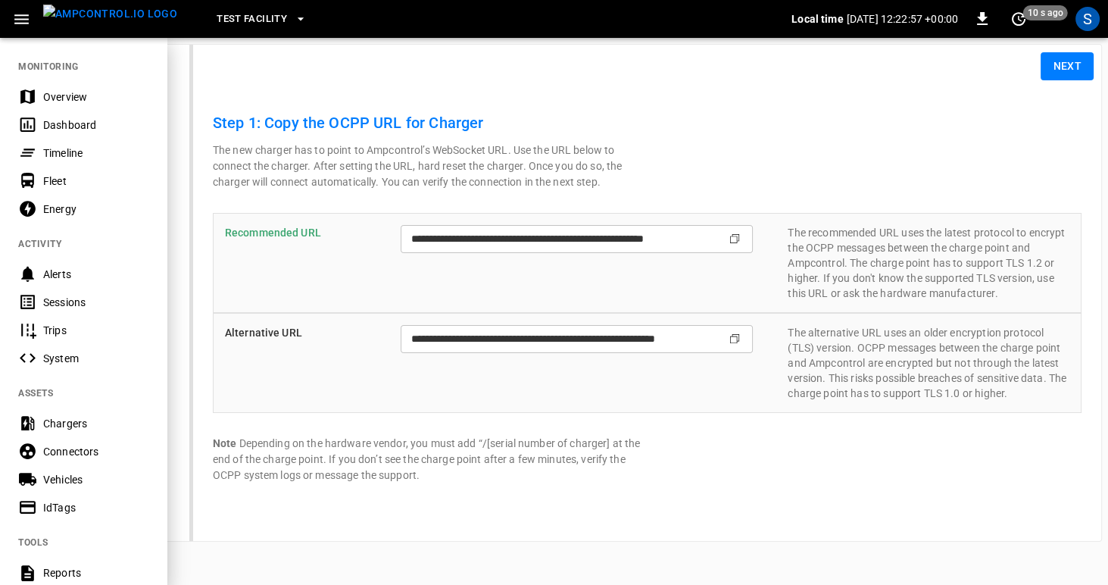
click at [237, 21] on span "Test Facility" at bounding box center [252, 19] width 70 height 17
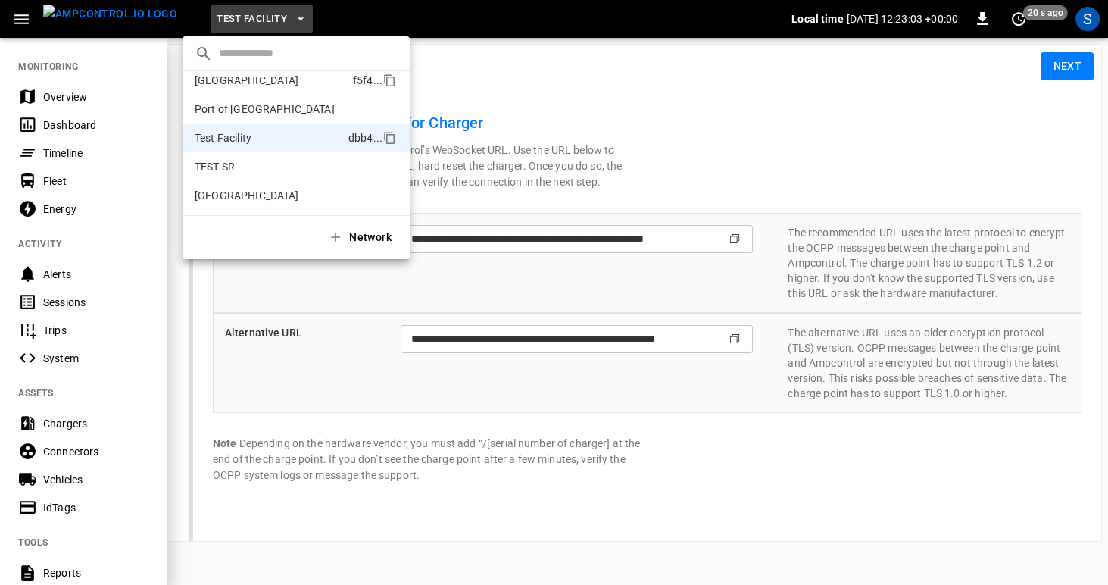
click at [236, 80] on p "[GEOGRAPHIC_DATA]" at bounding box center [247, 80] width 105 height 15
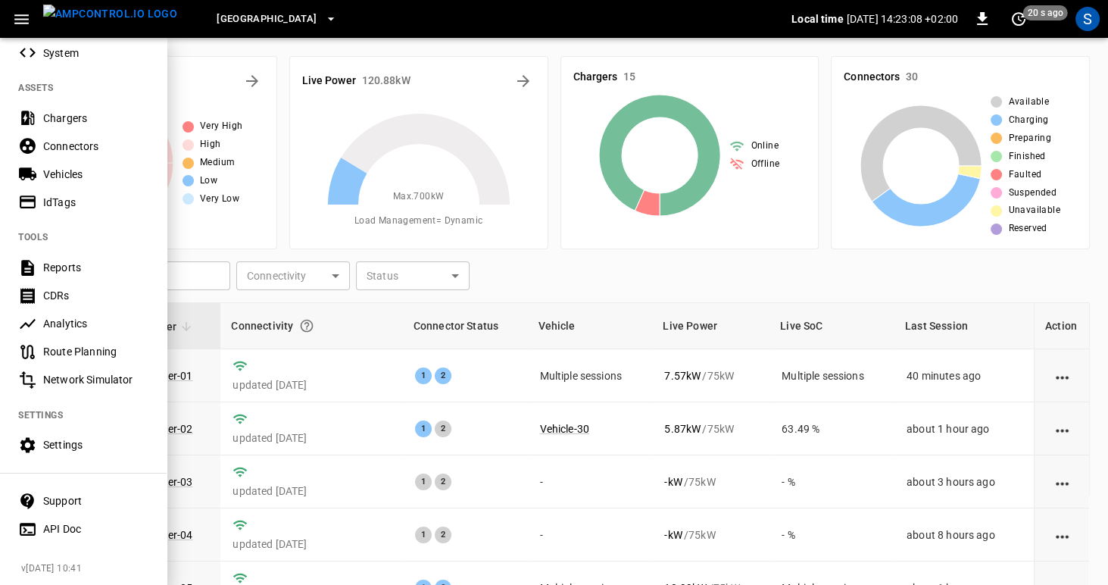
scroll to position [314, 0]
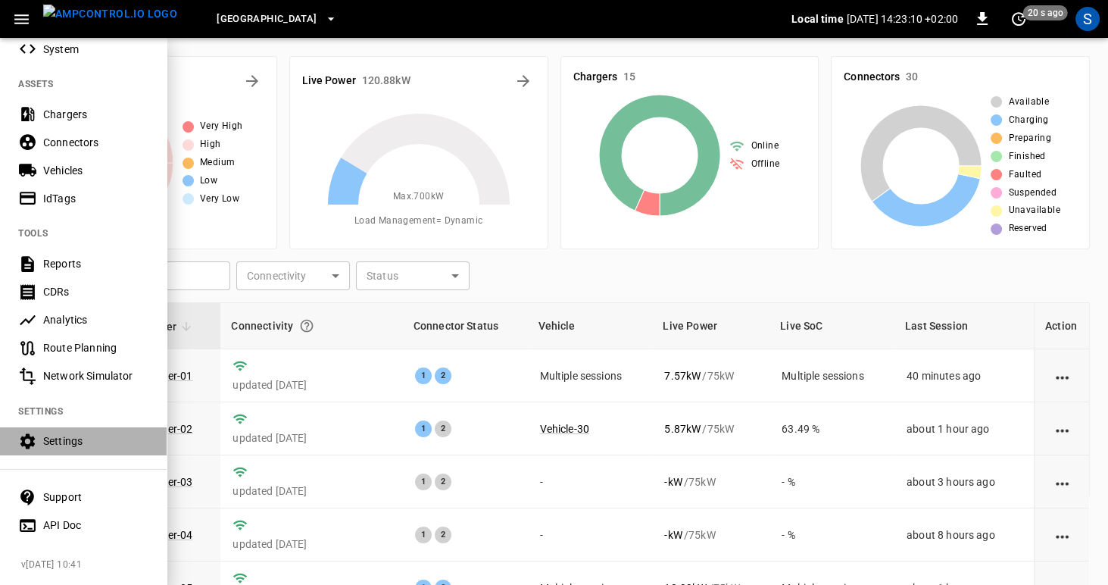
click at [61, 443] on div "Settings" at bounding box center [83, 441] width 167 height 28
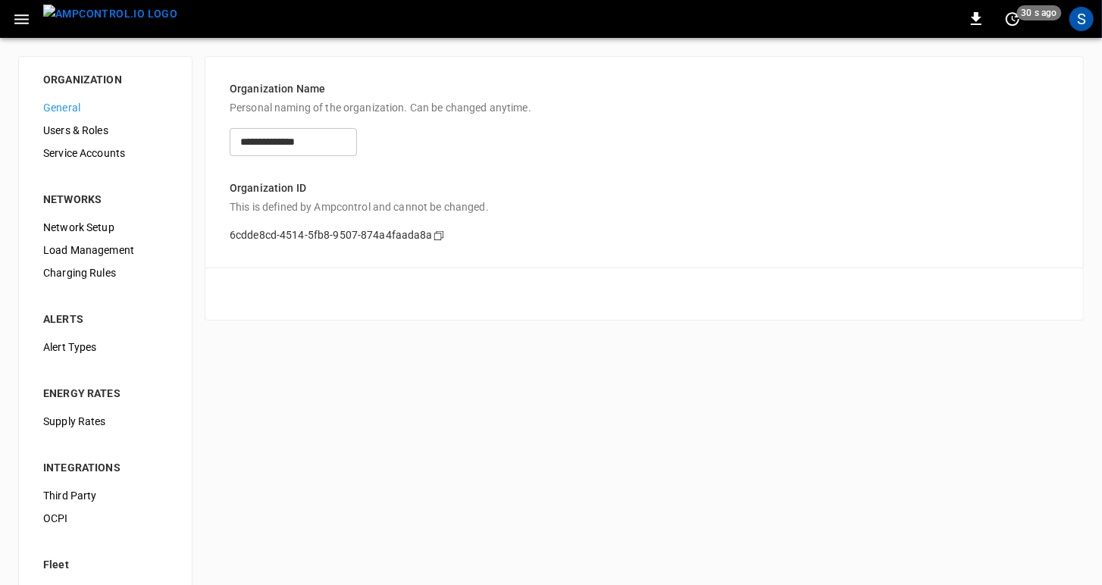
click at [15, 17] on icon "button" at bounding box center [21, 19] width 19 height 19
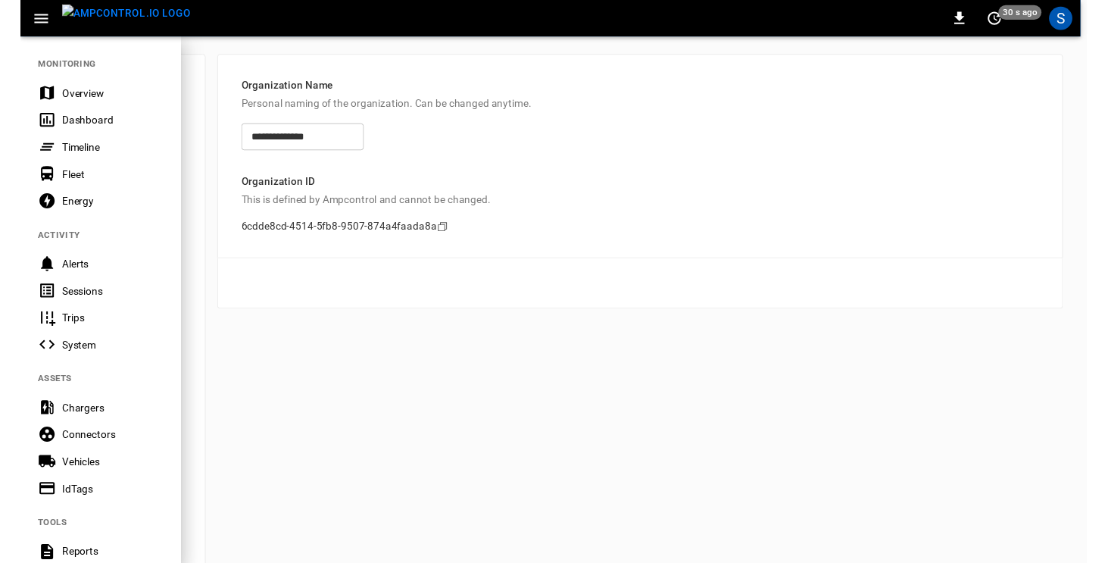
scroll to position [83, 0]
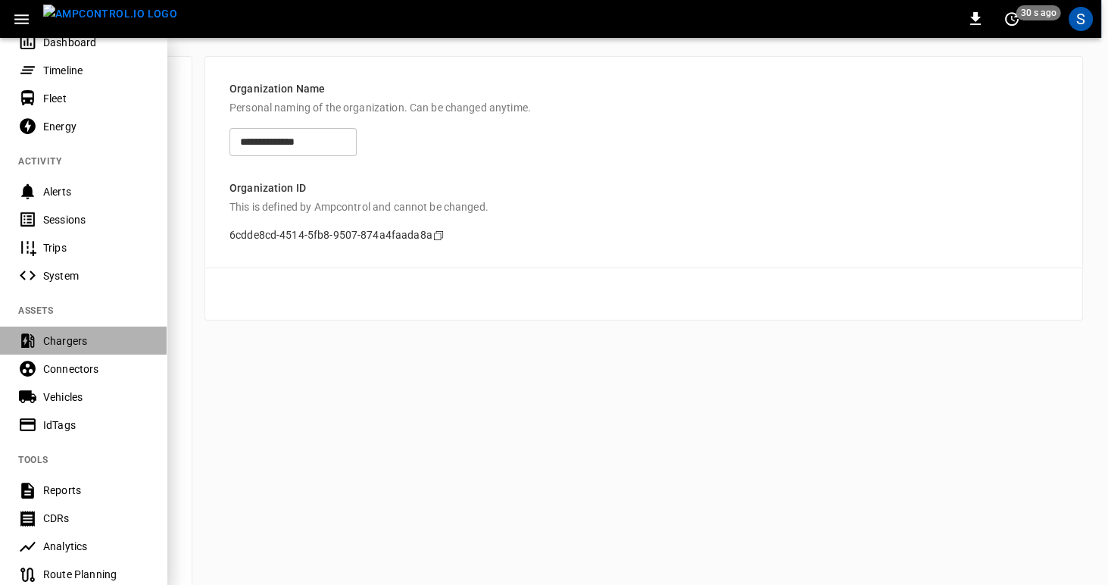
click at [76, 334] on div "Chargers" at bounding box center [95, 340] width 105 height 15
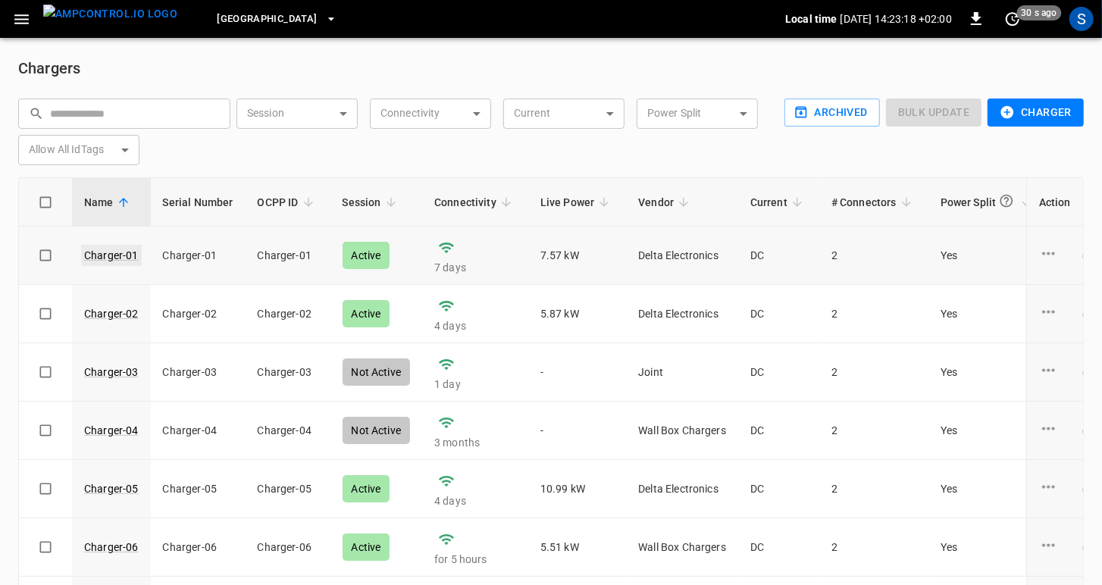
click at [98, 256] on link "Charger-01" at bounding box center [111, 255] width 61 height 21
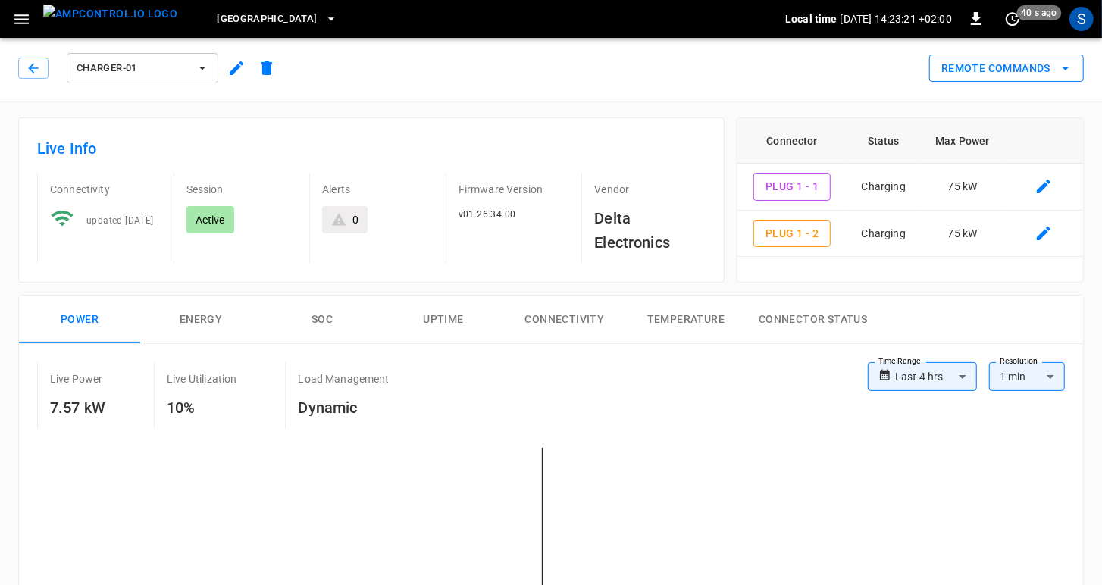
click at [1026, 64] on button "Remote Commands" at bounding box center [1006, 69] width 155 height 28
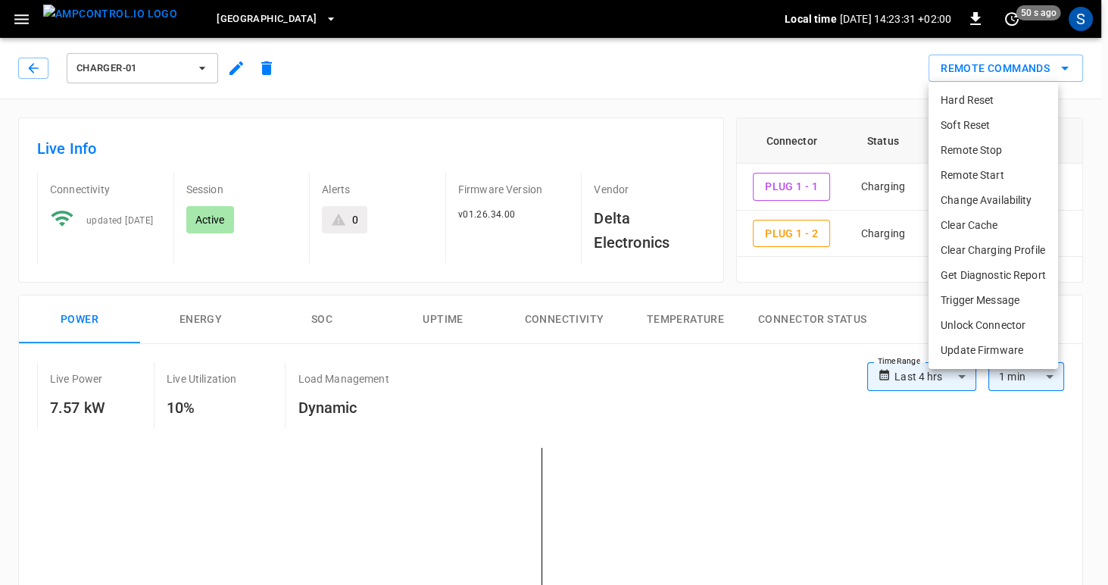
click at [416, 64] on div at bounding box center [554, 292] width 1108 height 585
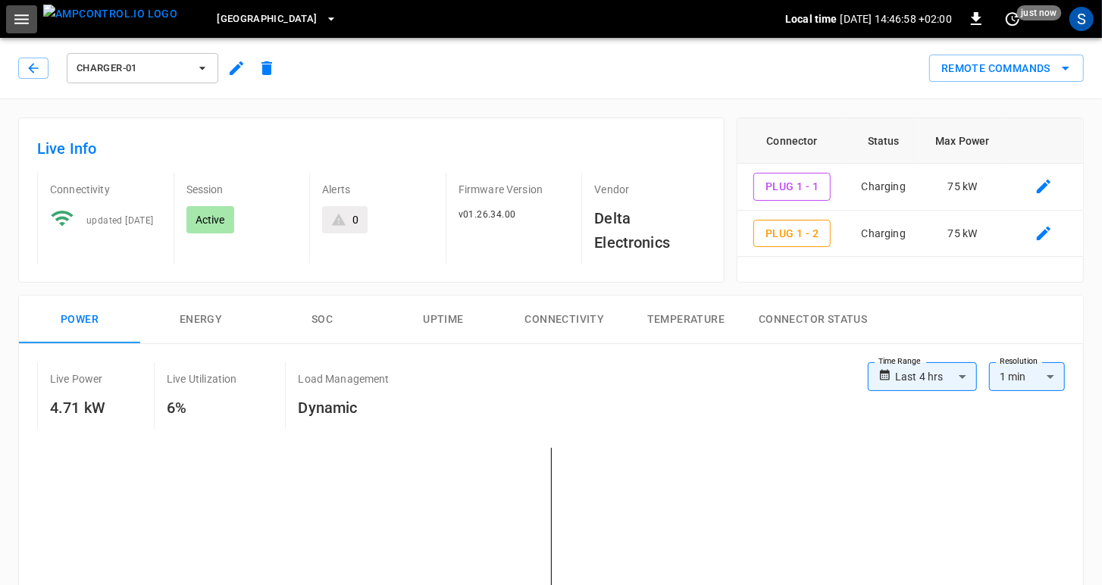
click at [24, 22] on icon "button" at bounding box center [21, 19] width 14 height 10
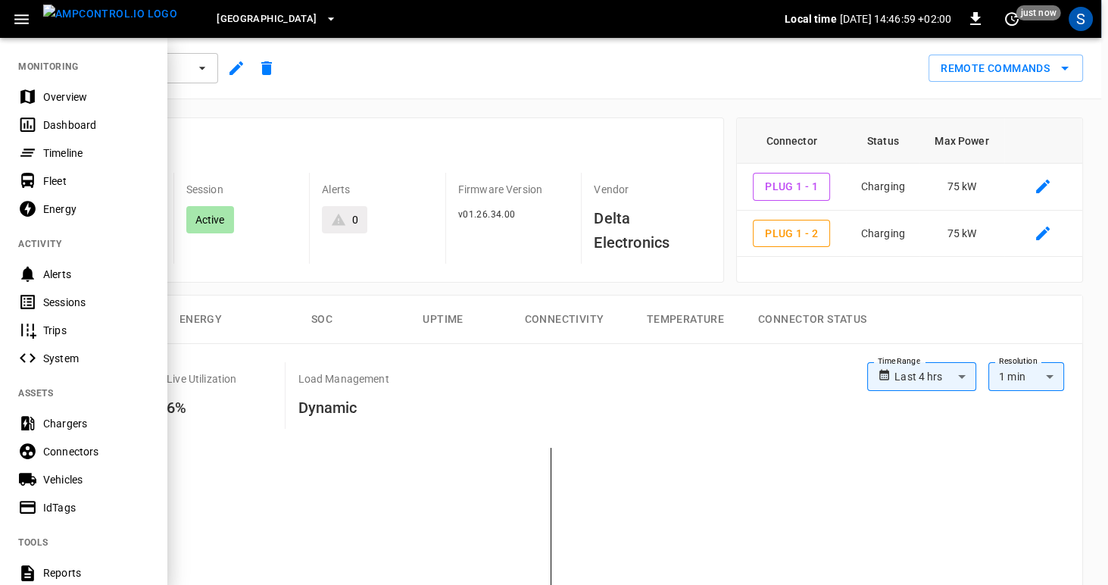
click at [45, 91] on div "Overview" at bounding box center [95, 96] width 105 height 15
